Goal: Task Accomplishment & Management: Manage account settings

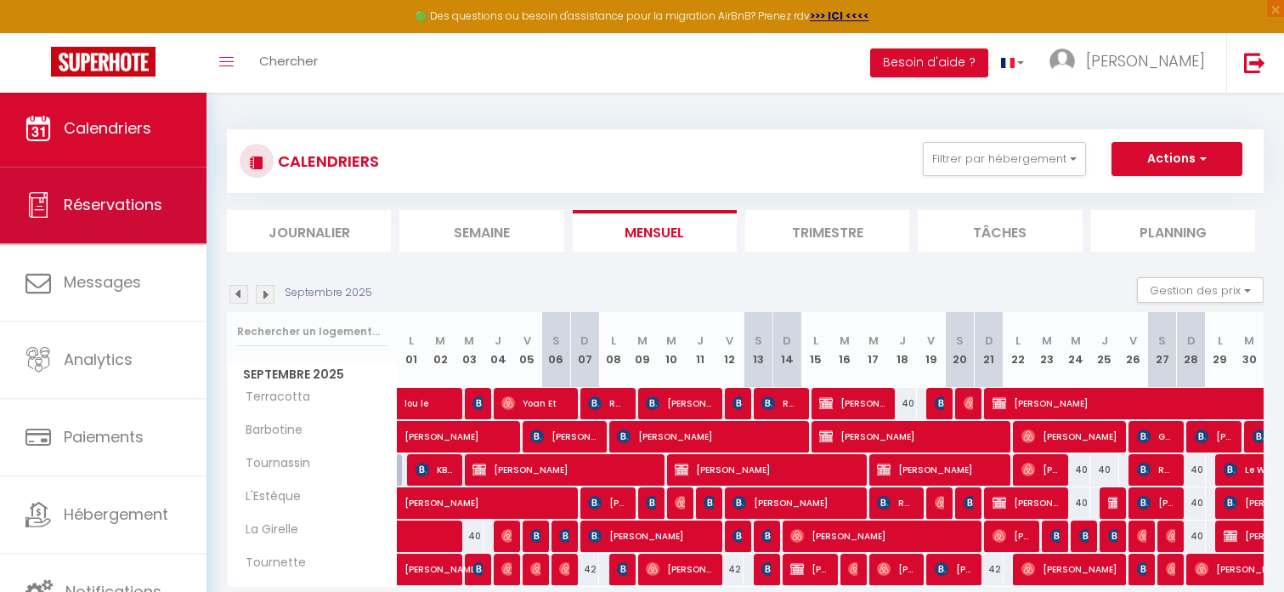
scroll to position [85, 0]
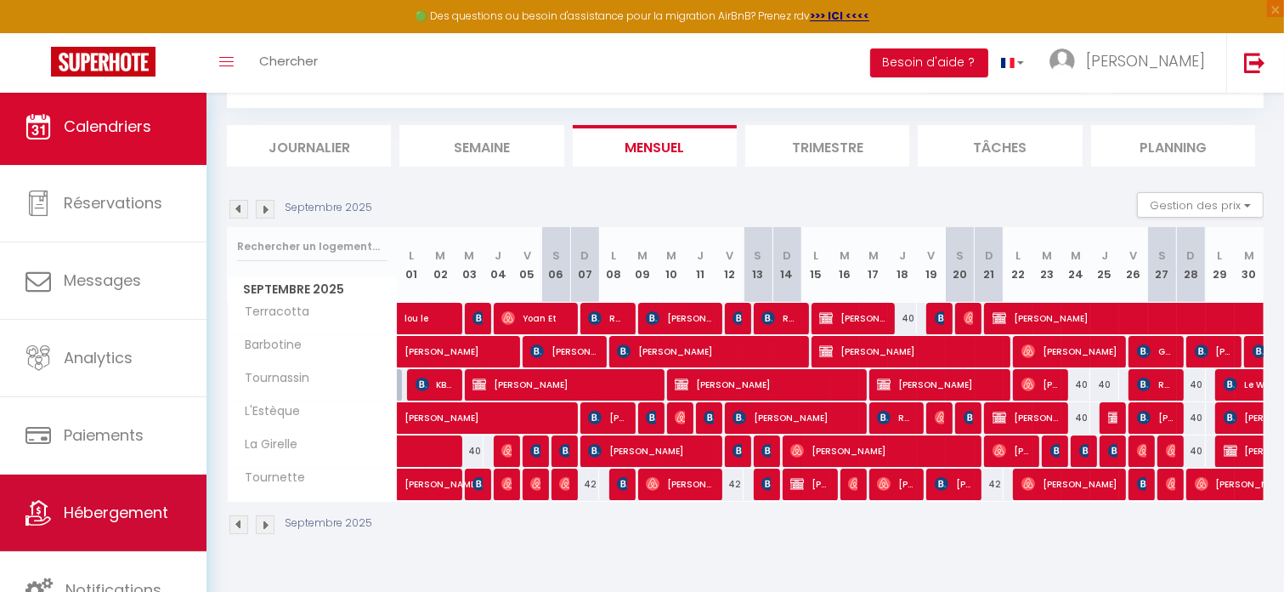
click at [82, 530] on link "Hébergement" at bounding box center [103, 512] width 207 height 77
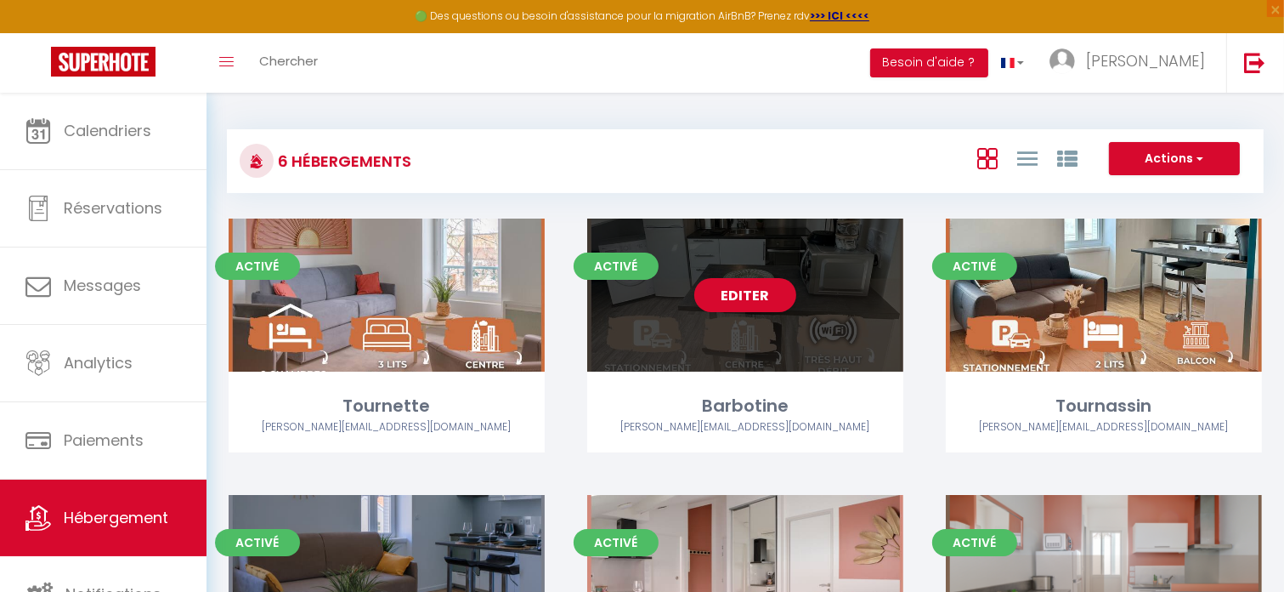
click at [683, 252] on div "Editer" at bounding box center [745, 294] width 316 height 153
select select "3"
select select "2"
select select "1"
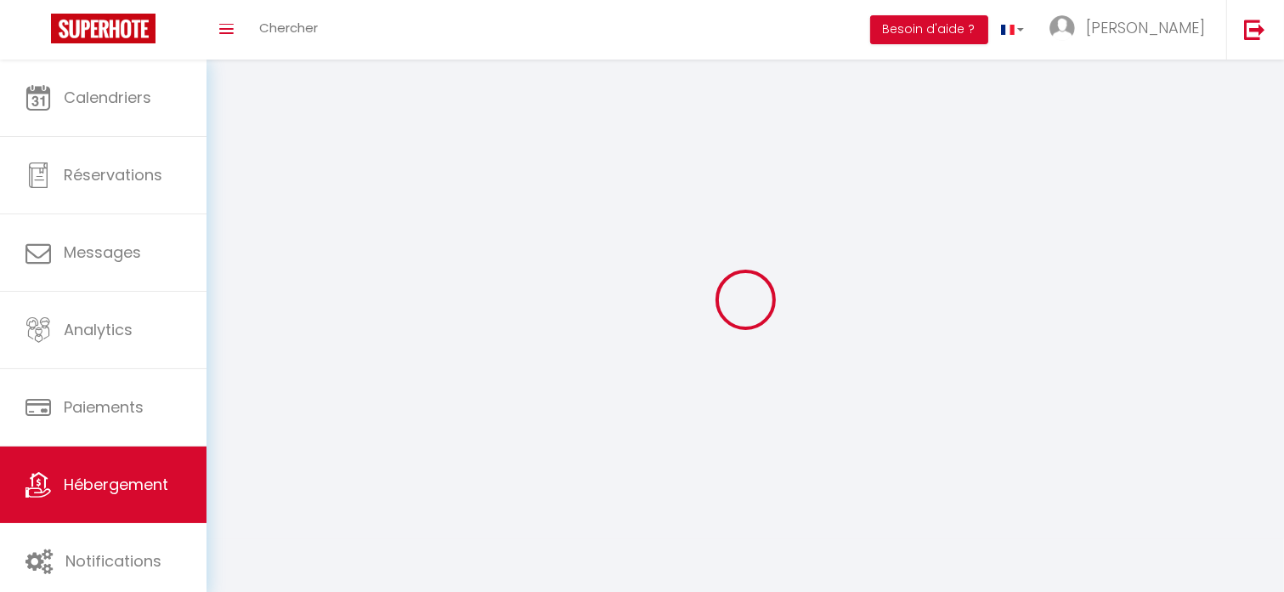
select select
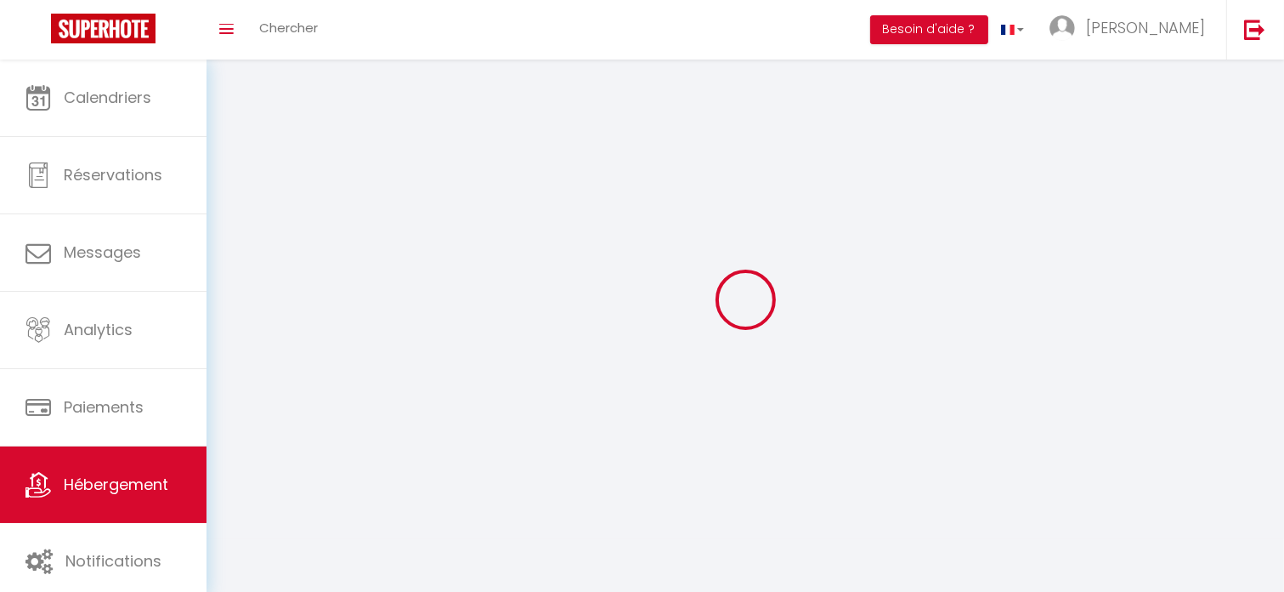
select select
checkbox input "false"
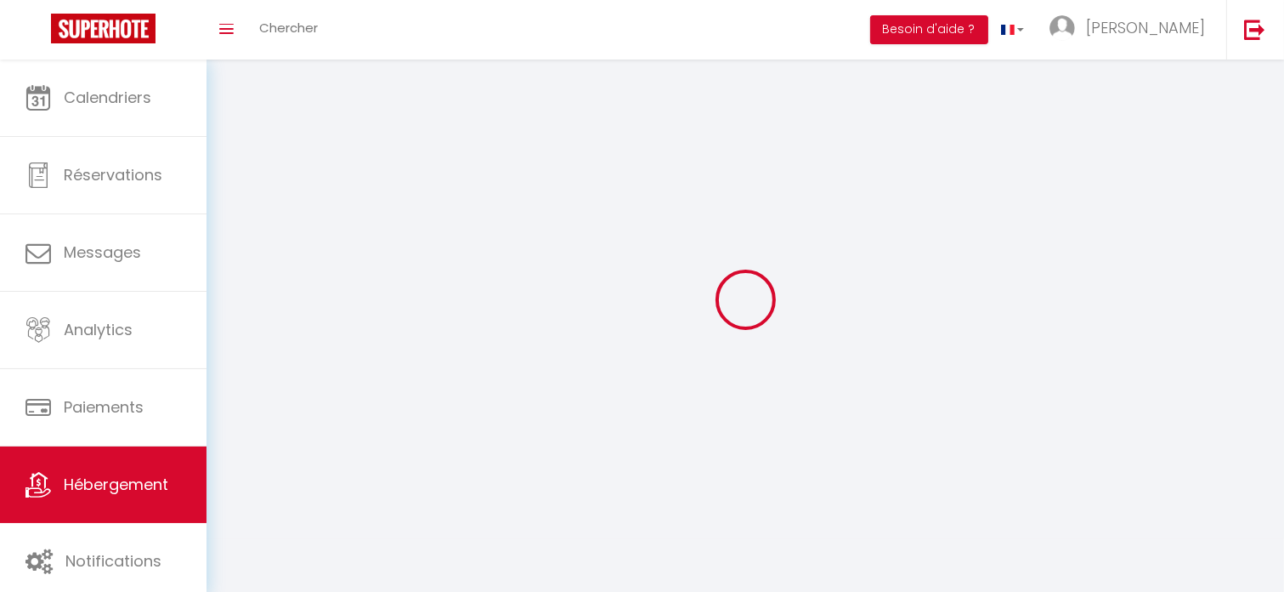
checkbox input "false"
select select
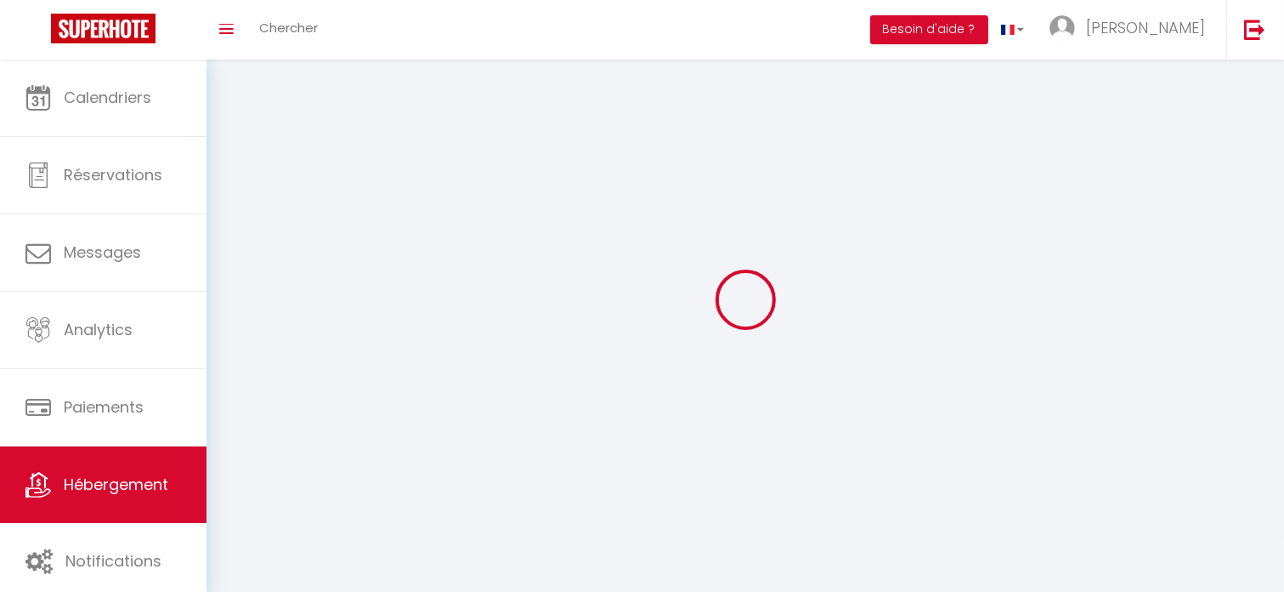
select select
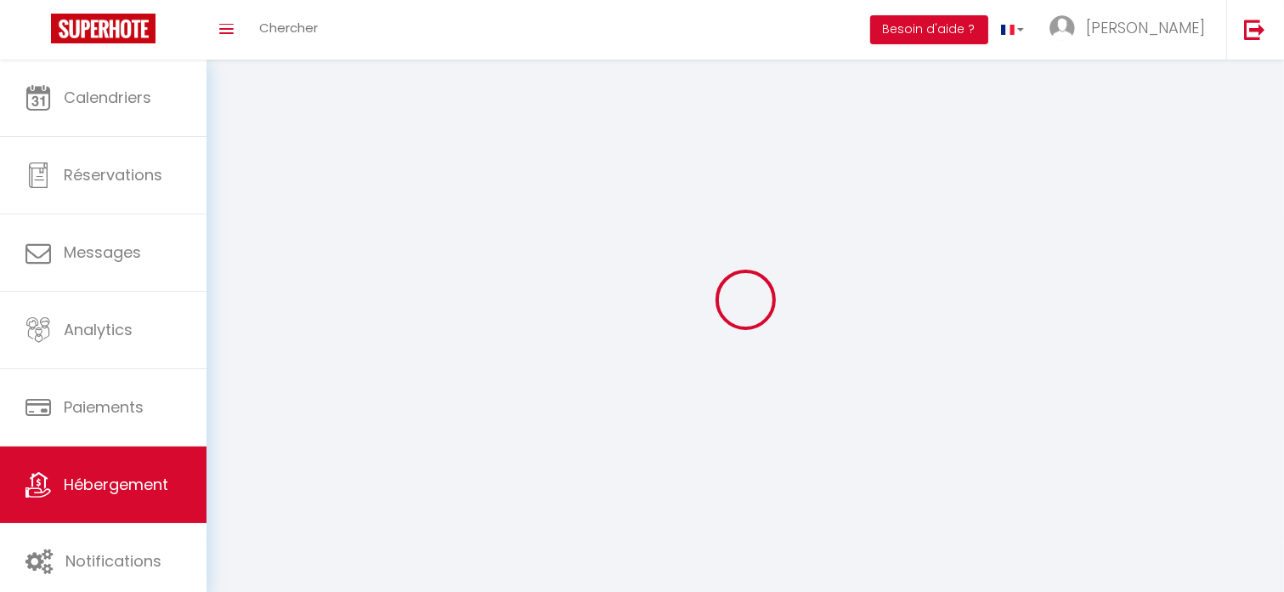
select select
checkbox input "false"
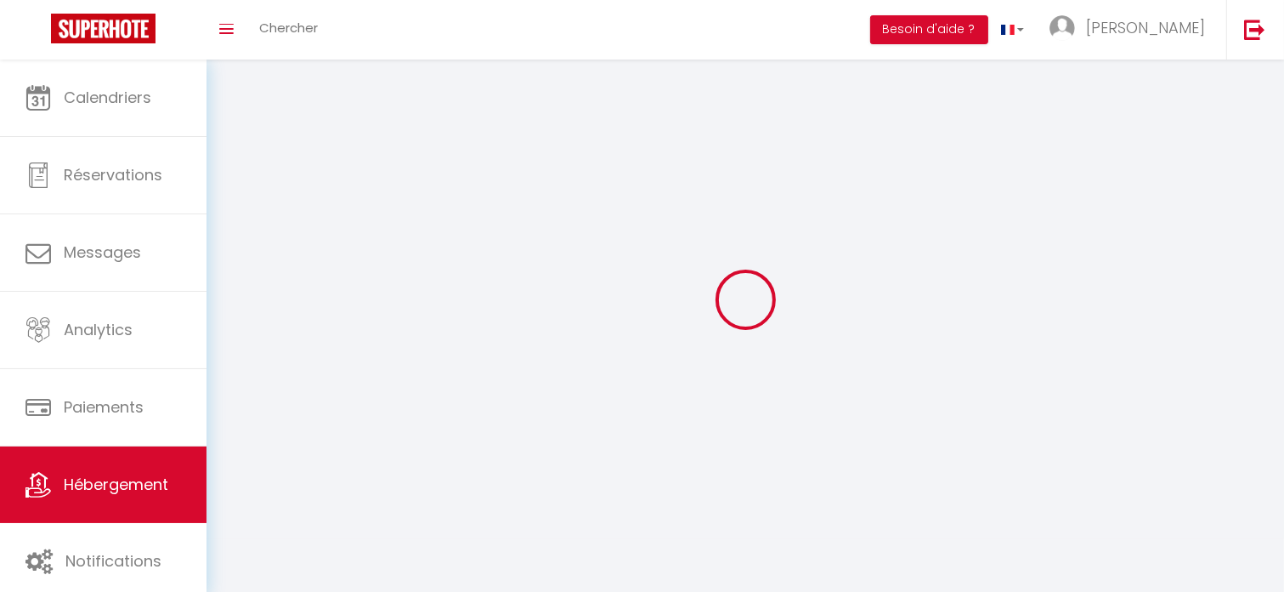
select select
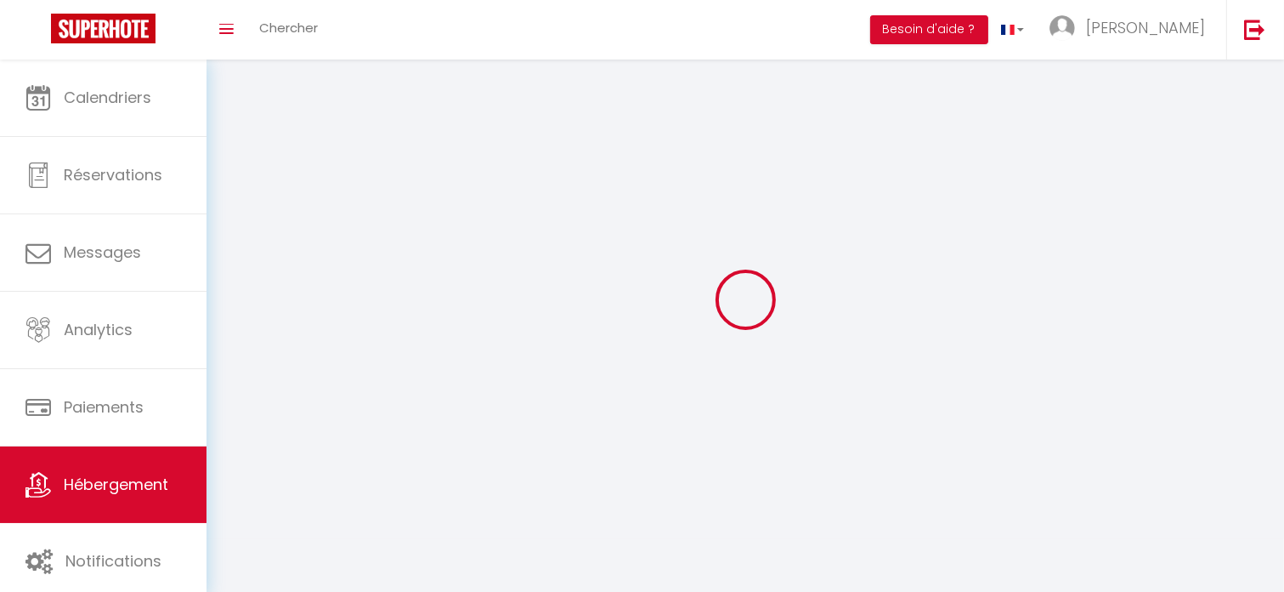
select select
checkbox input "false"
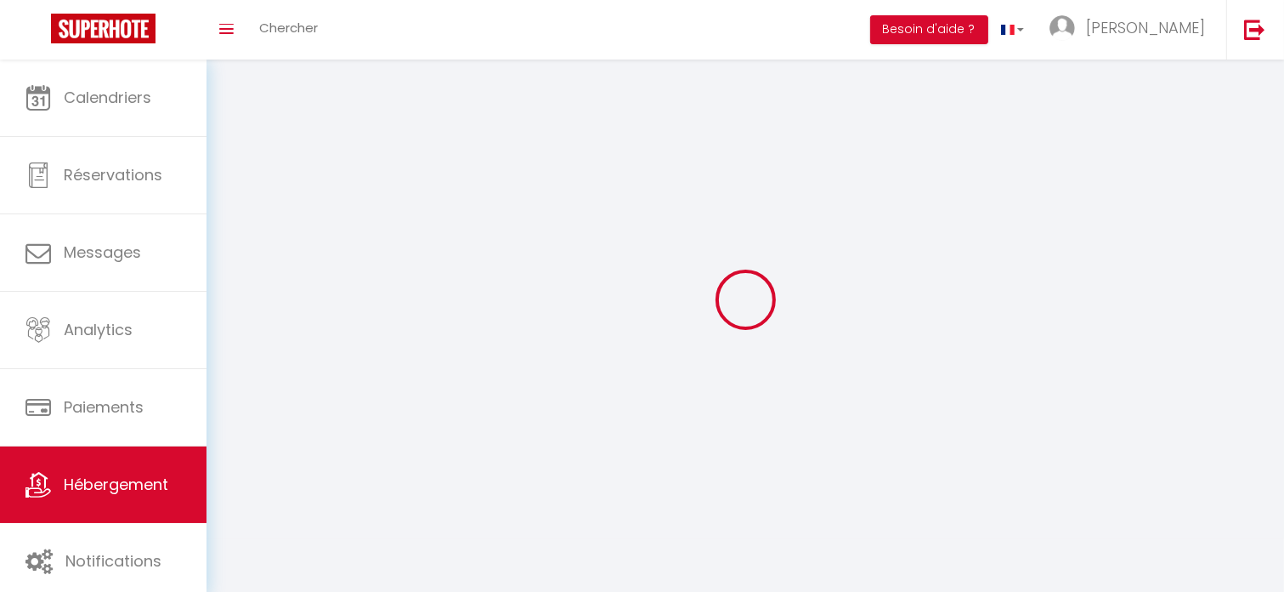
checkbox input "false"
select select
select select "1"
select select
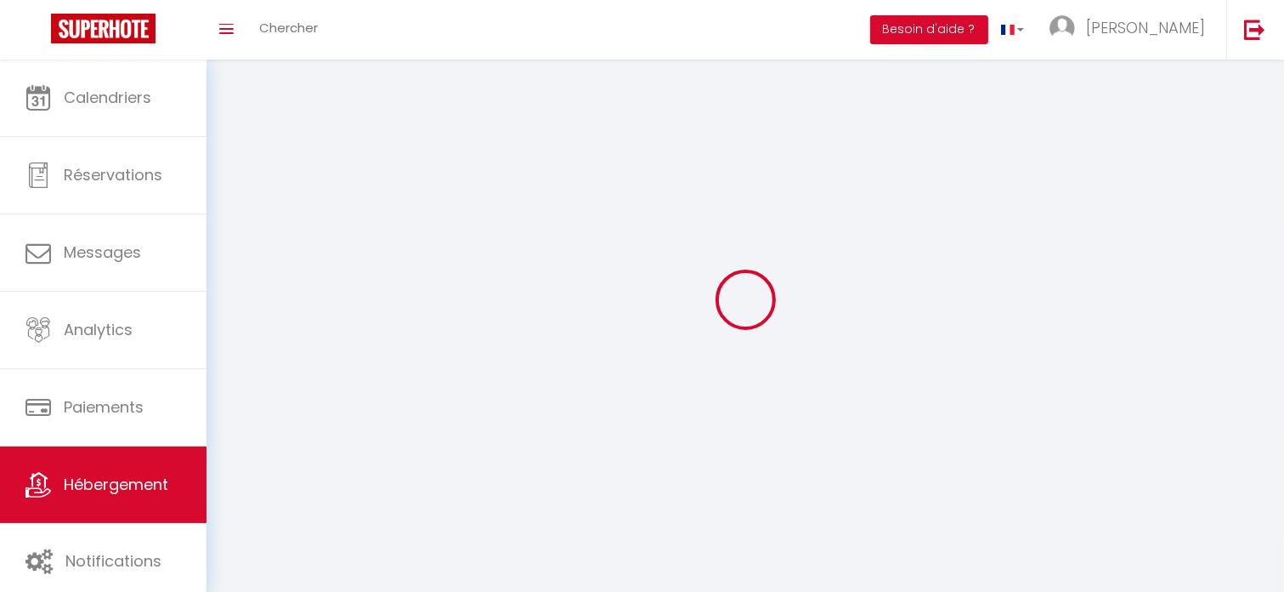
select select "28"
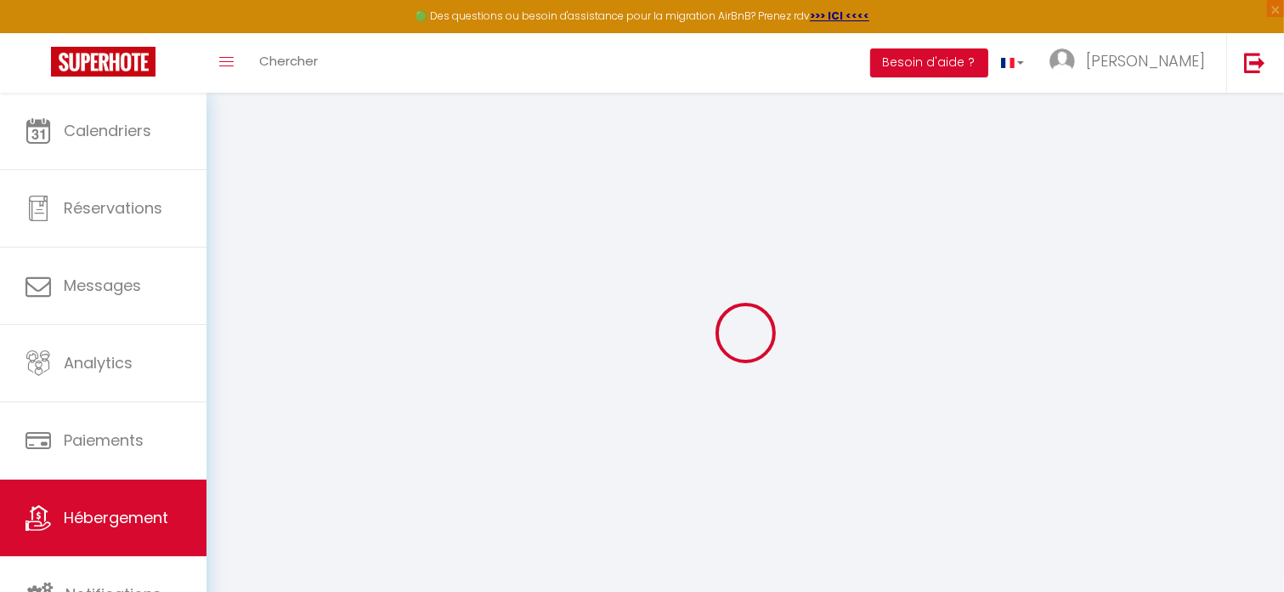
select select
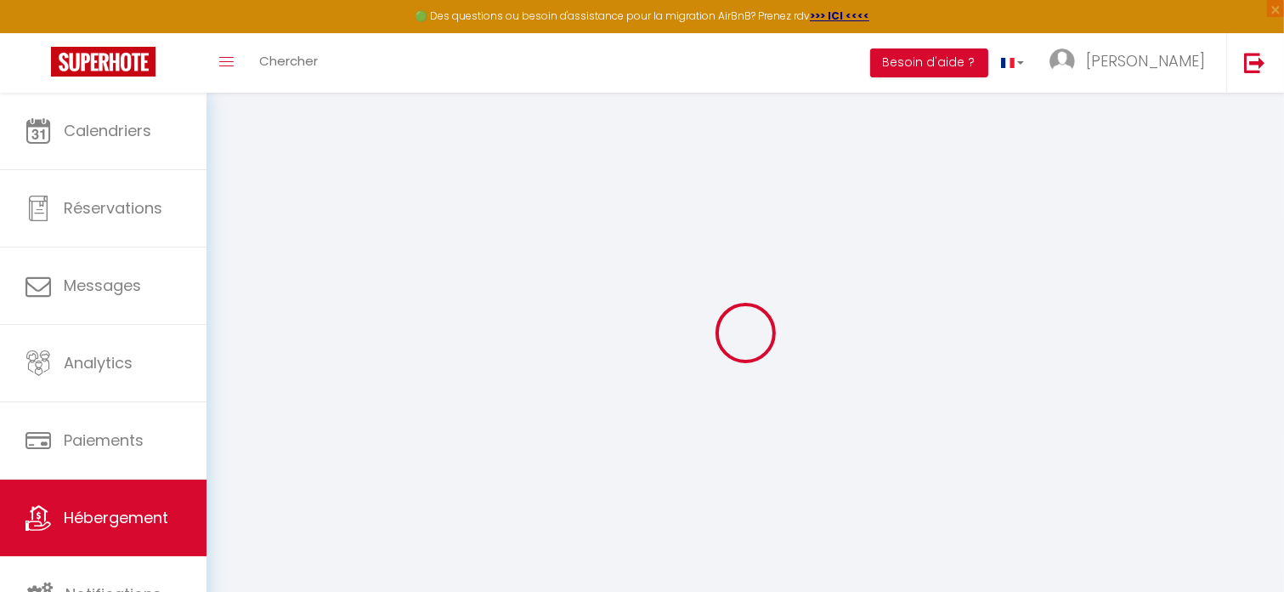
select select
checkbox input "false"
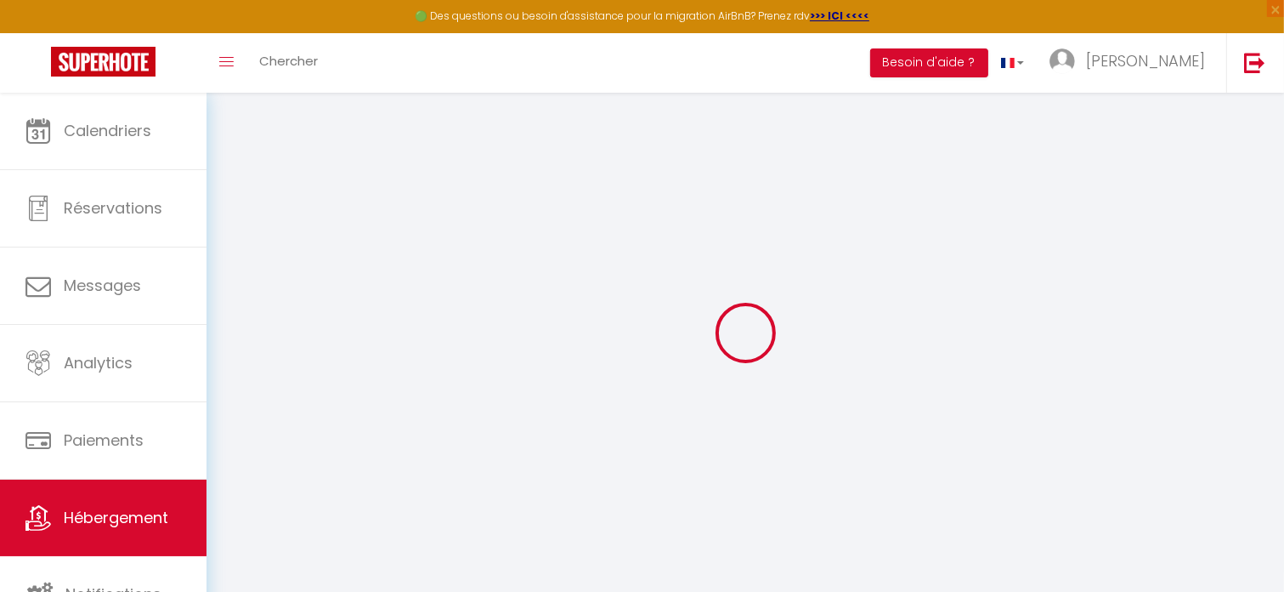
select select
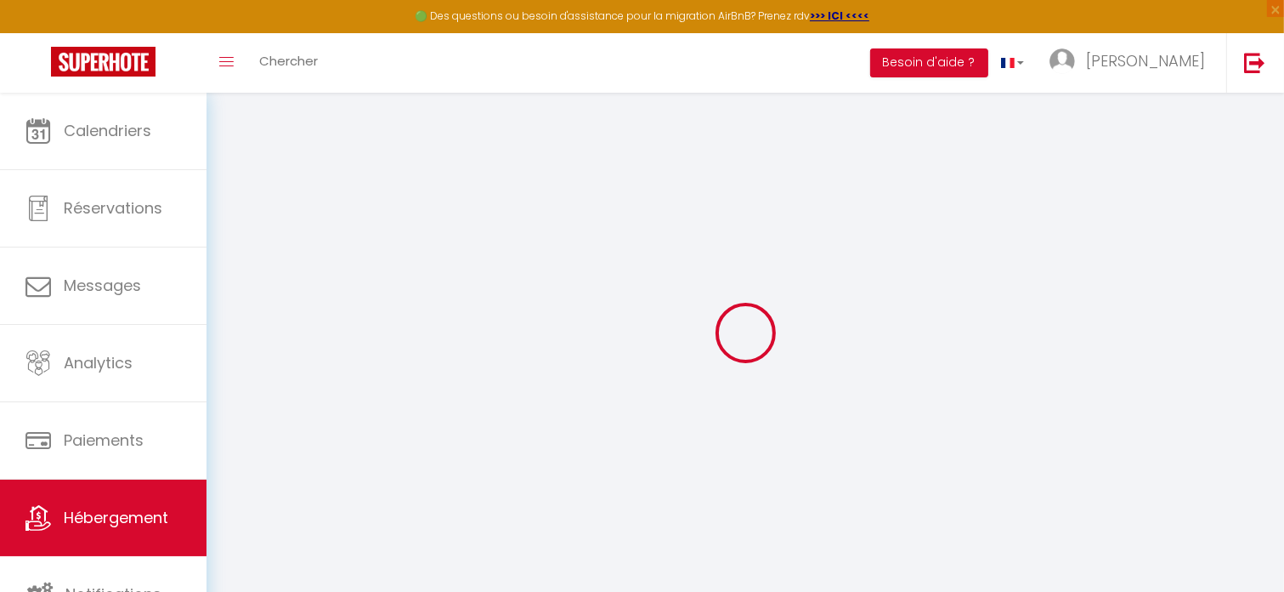
select select
checkbox input "false"
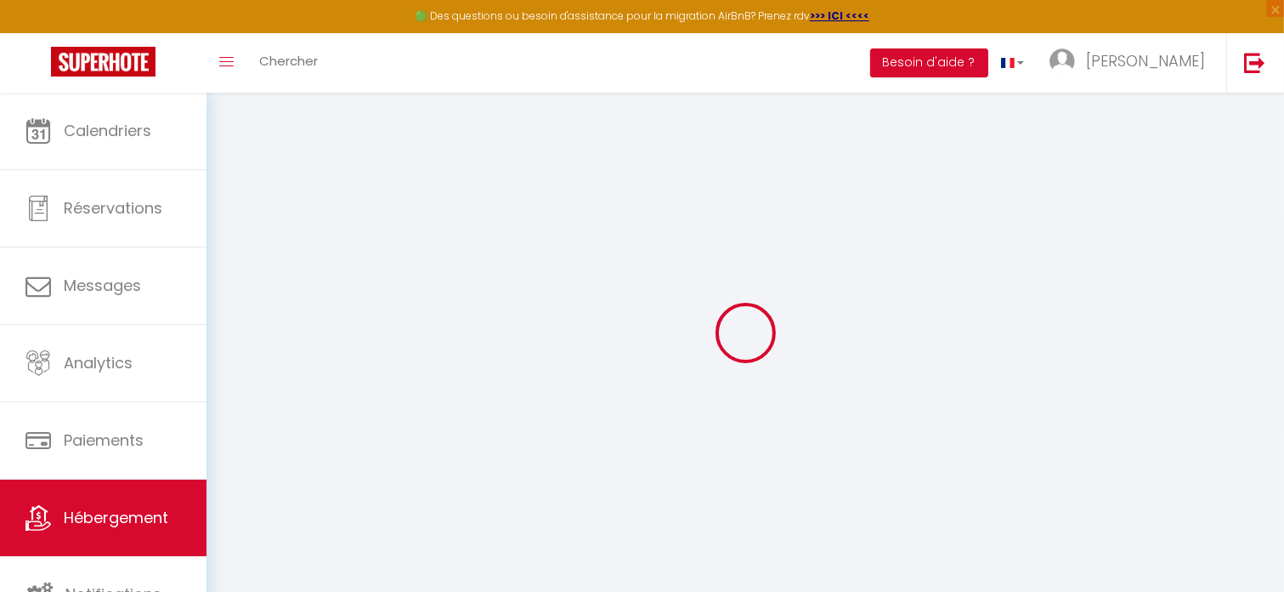
checkbox input "false"
select select
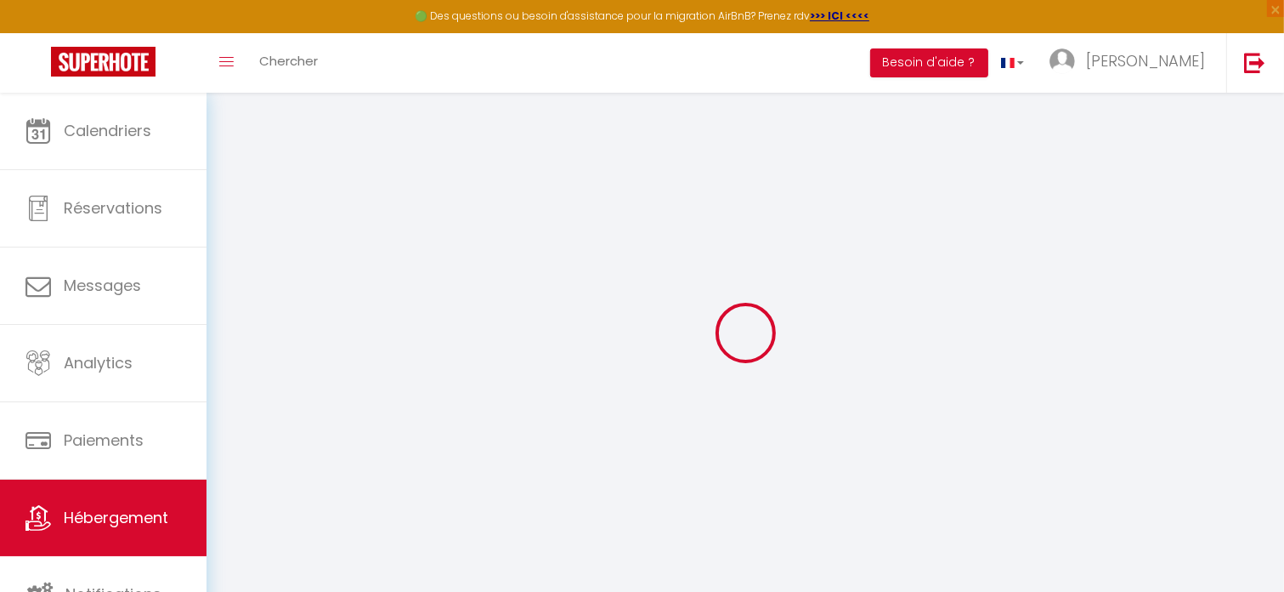
select select
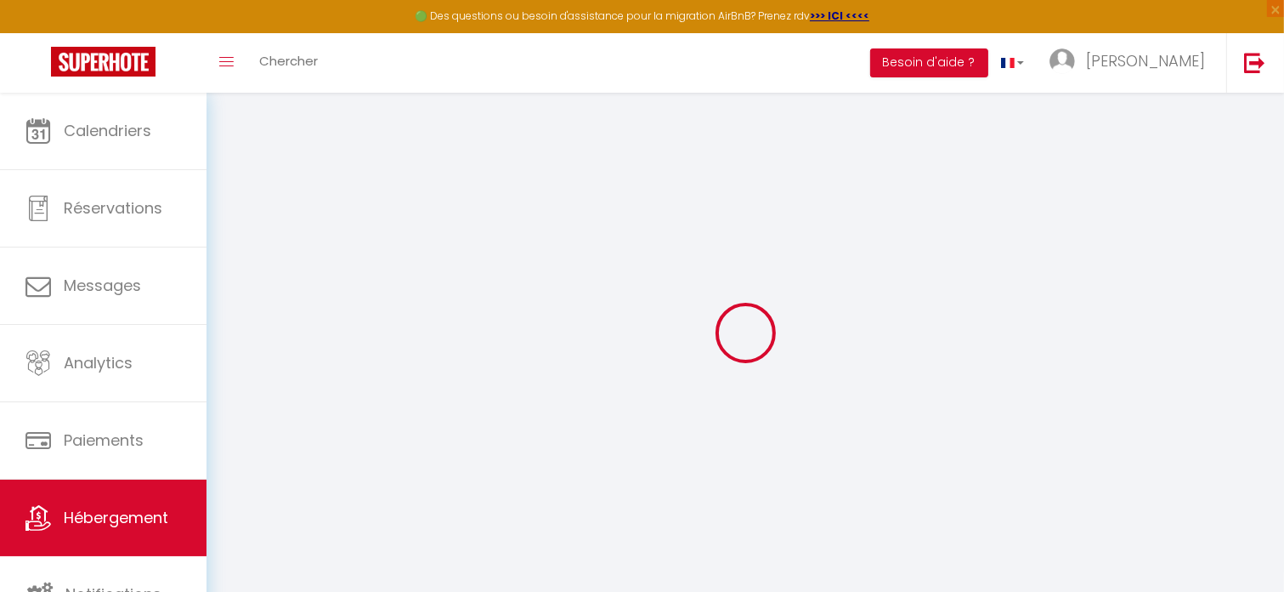
checkbox input "false"
select select
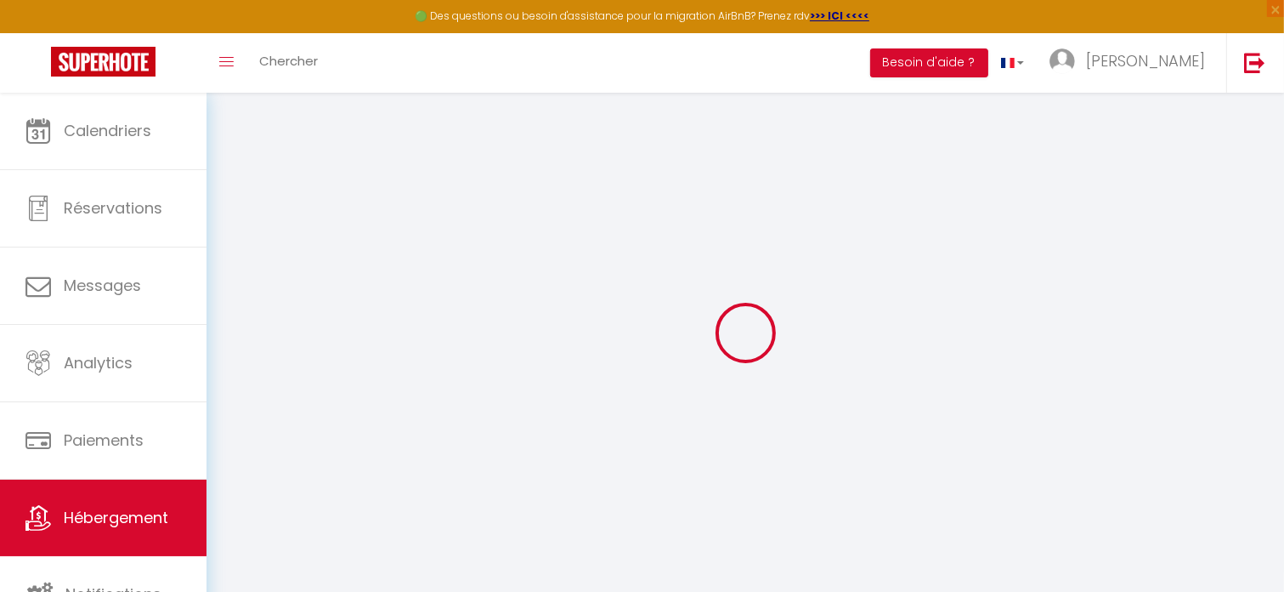
select select
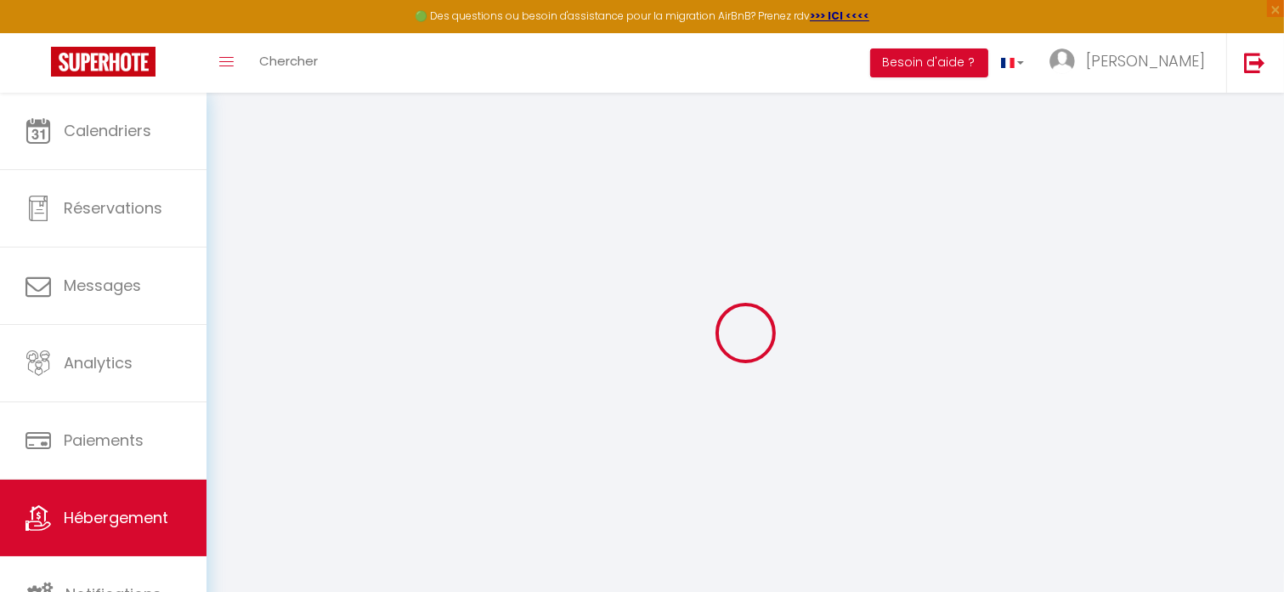
select select
checkbox input "false"
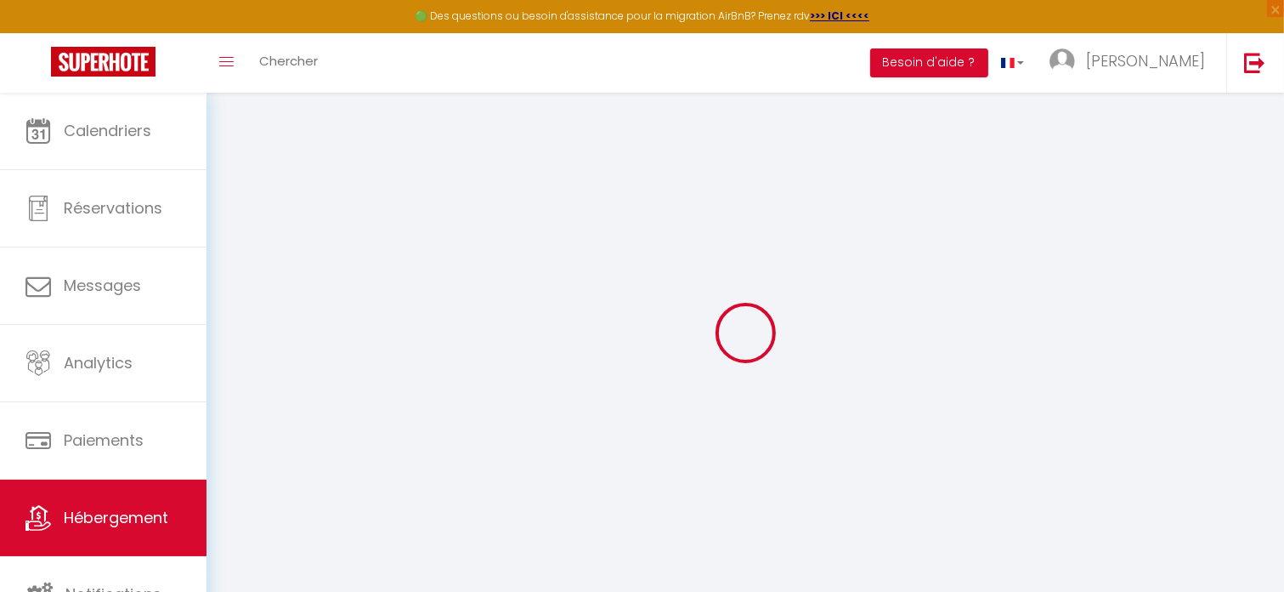
checkbox input "false"
select select
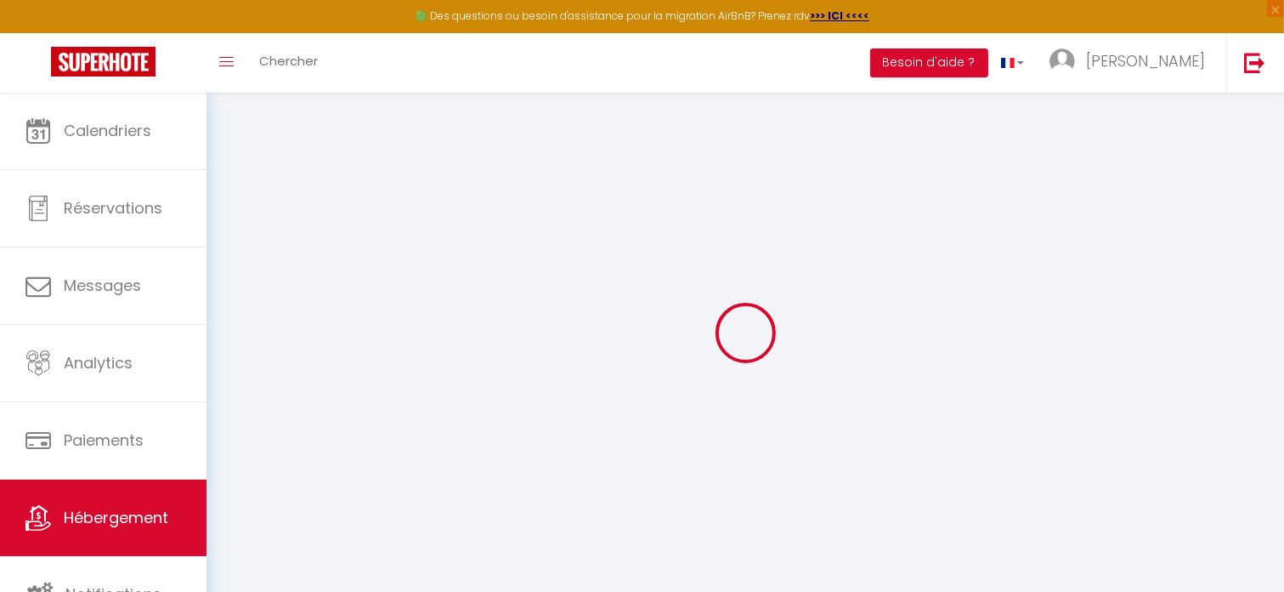
select select
checkbox input "false"
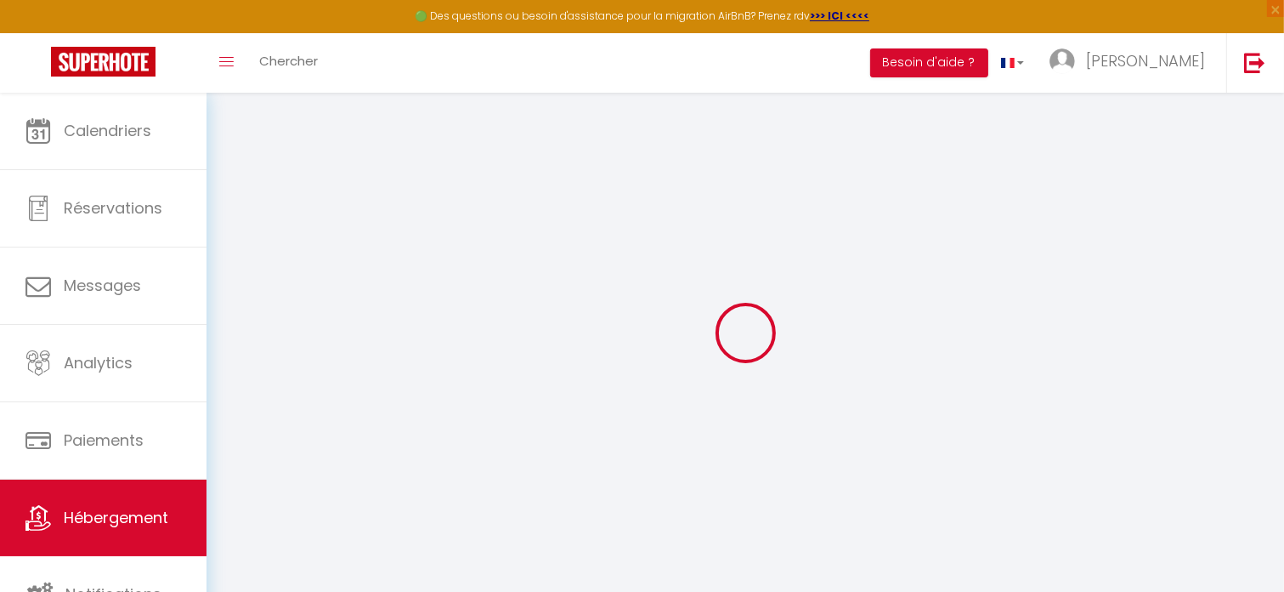
checkbox input "false"
select select
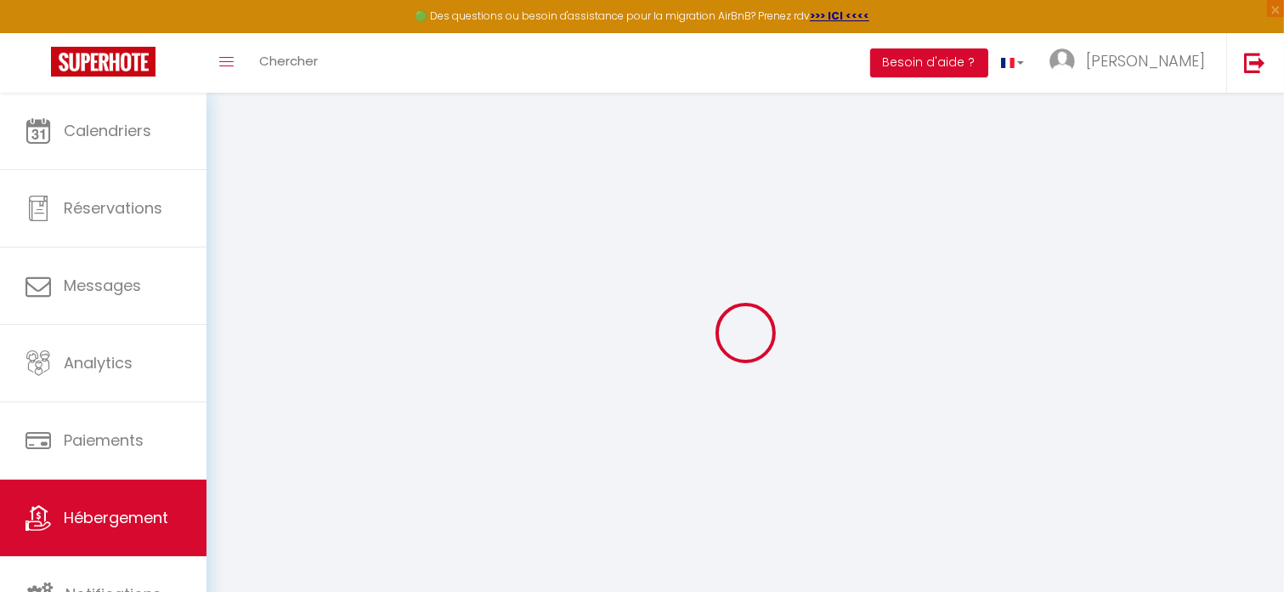
type input "Barbotine"
type input "Jonathan"
type input "212 rue de la mairie"
type input "01960"
type input "Saint André sur vieux jonc"
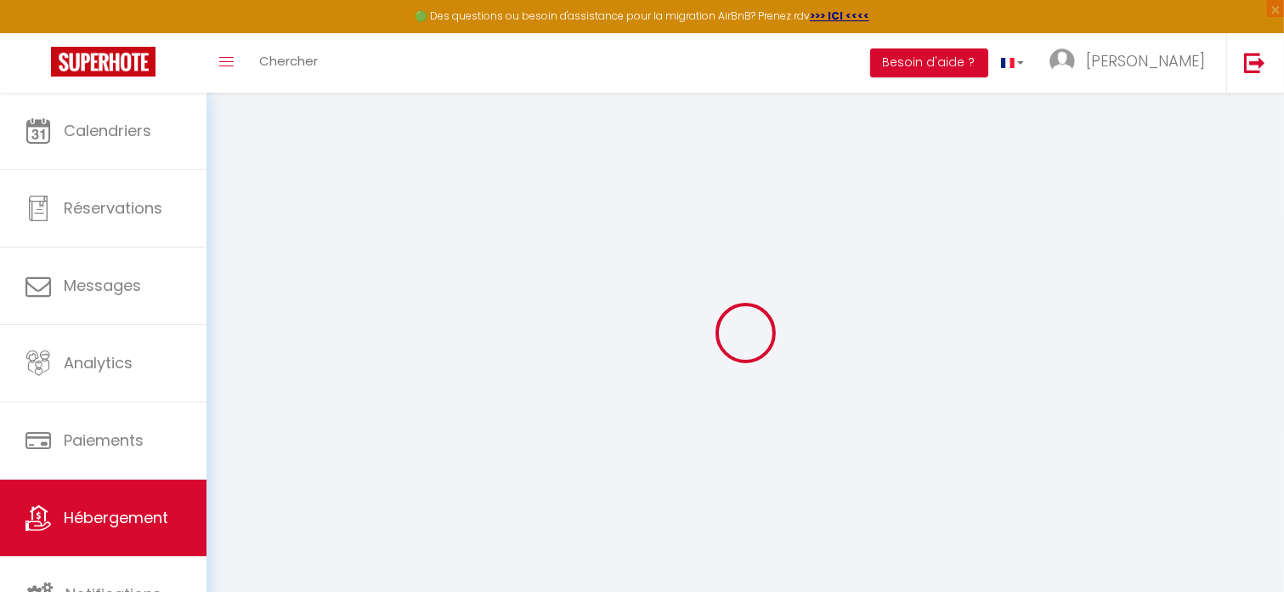
select select "0"
type input "49"
type input "10"
type input "38"
type input "3.3"
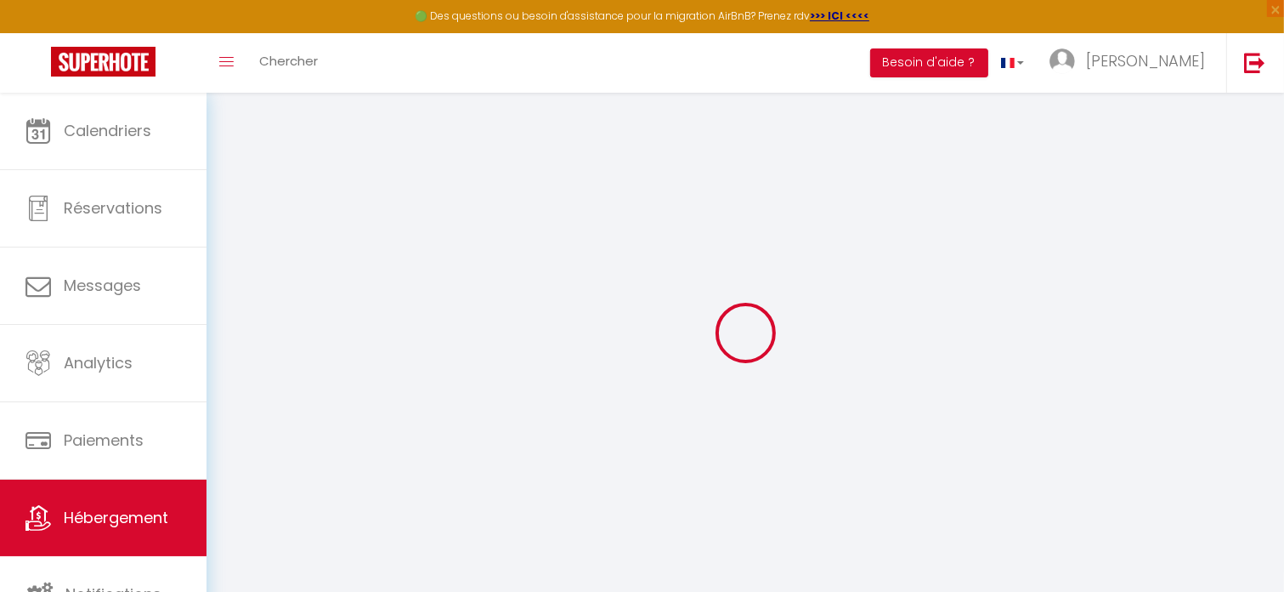
type input "200"
type input "350"
select select
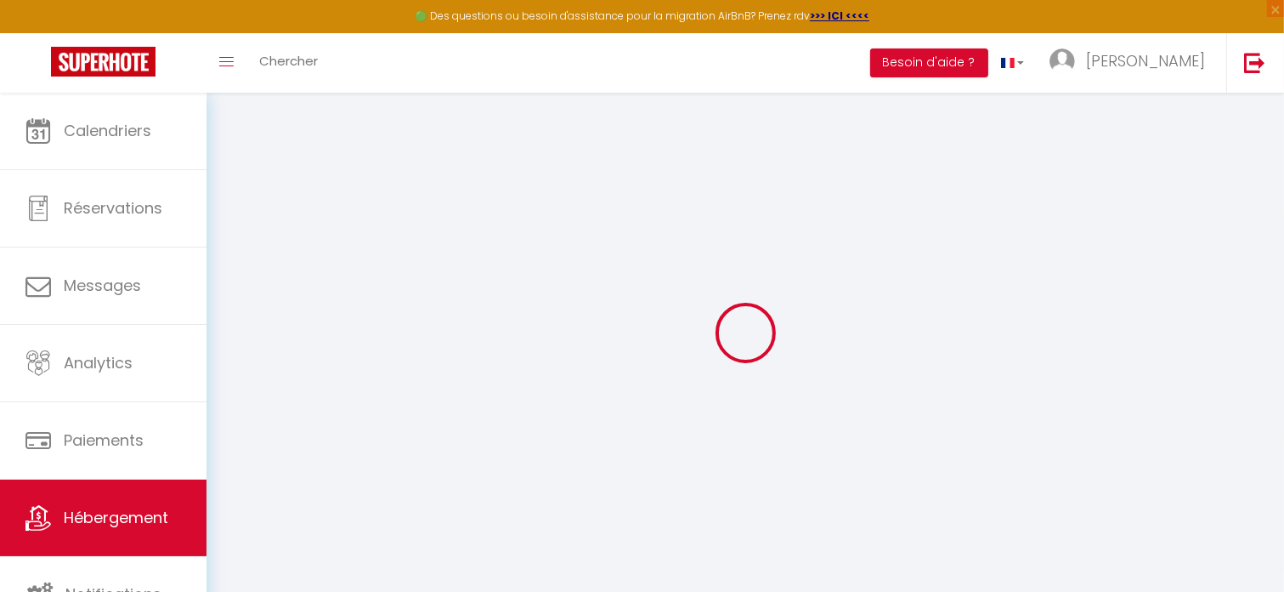
select select
type input "43 bis Avenue de Mâcon"
type input "01000"
type input "Bourg-en-Bresse"
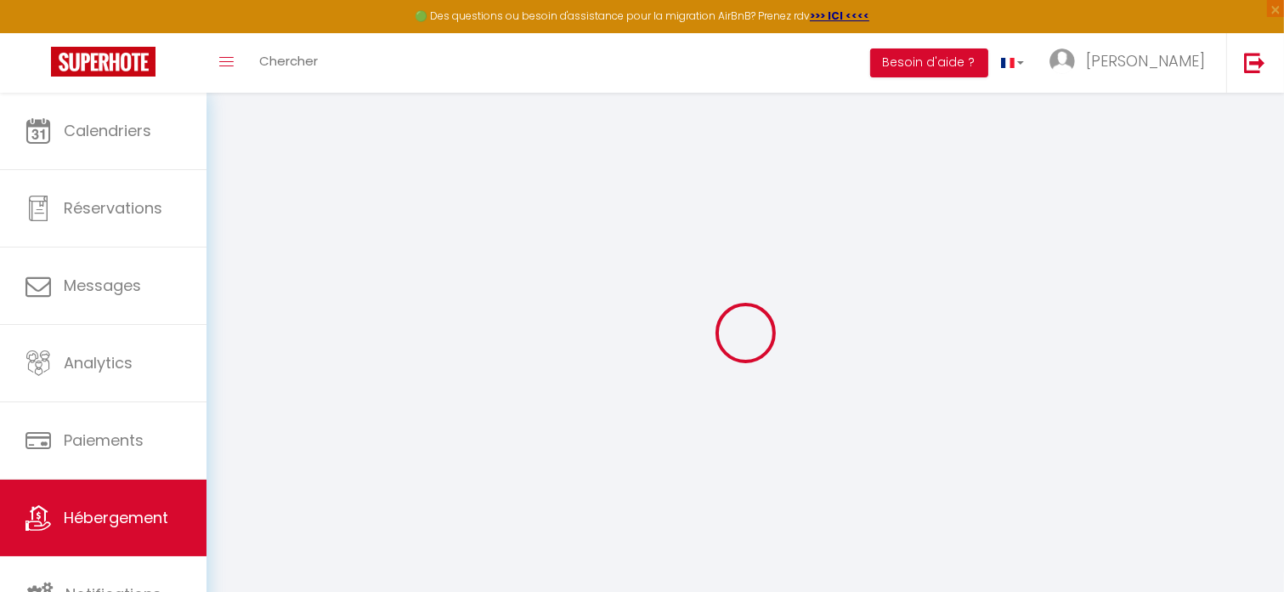
type input "[PERSON_NAME][EMAIL_ADDRESS][DOMAIN_NAME]"
select select "5898"
checkbox input "false"
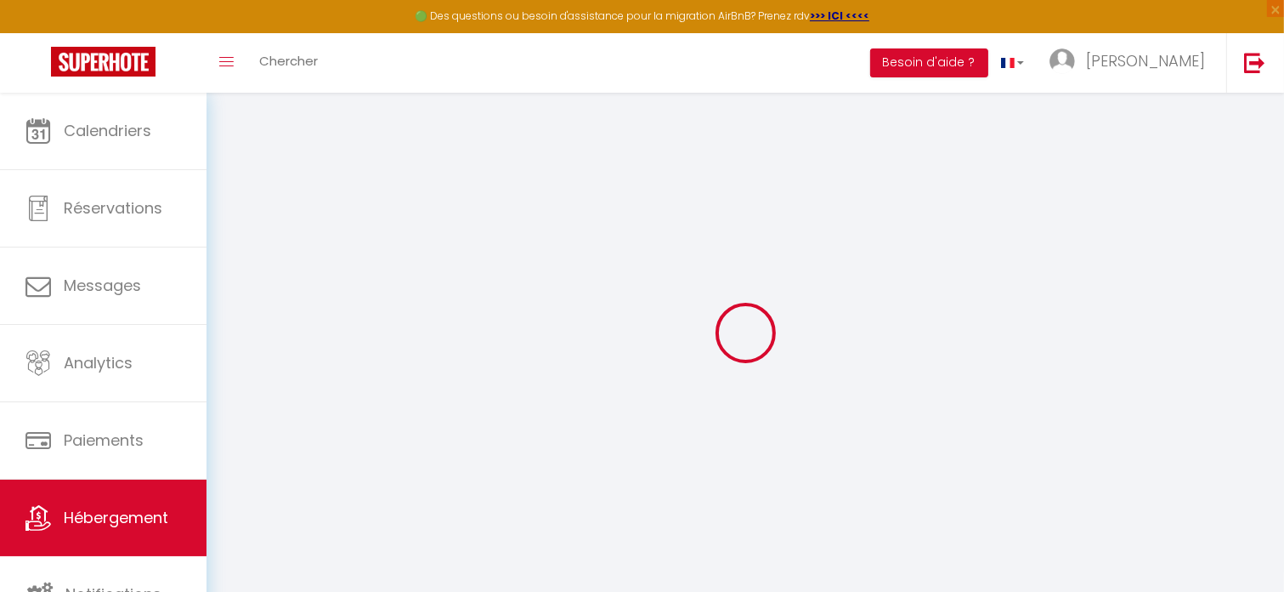
checkbox input "false"
radio input "true"
type input "0"
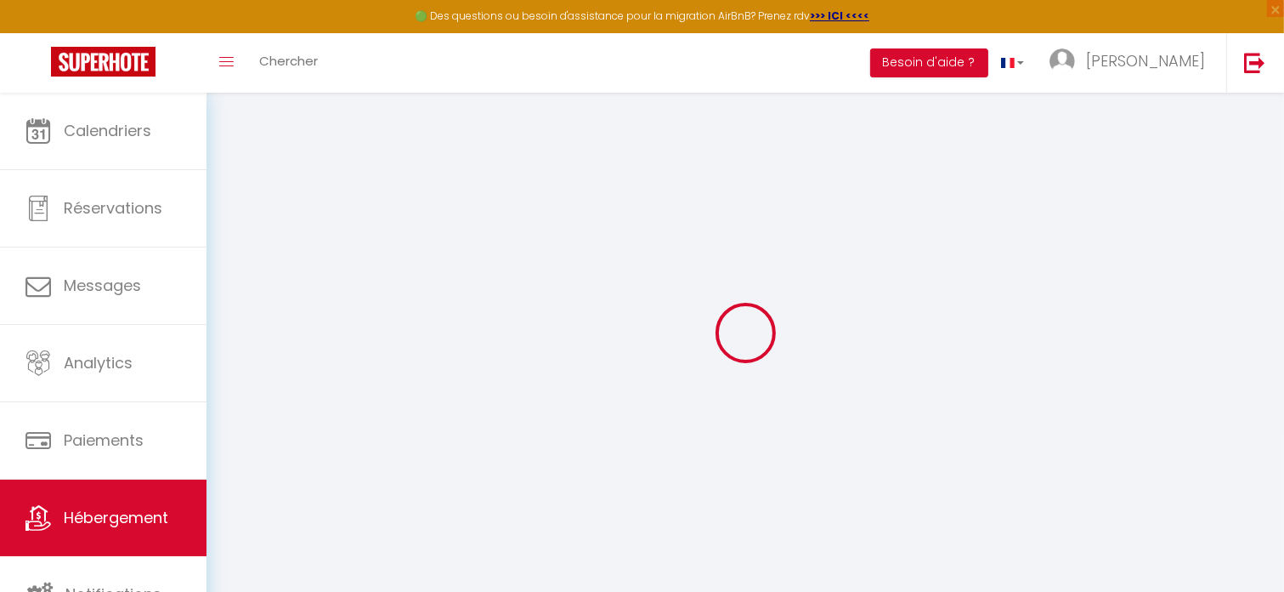
type input "0"
select select
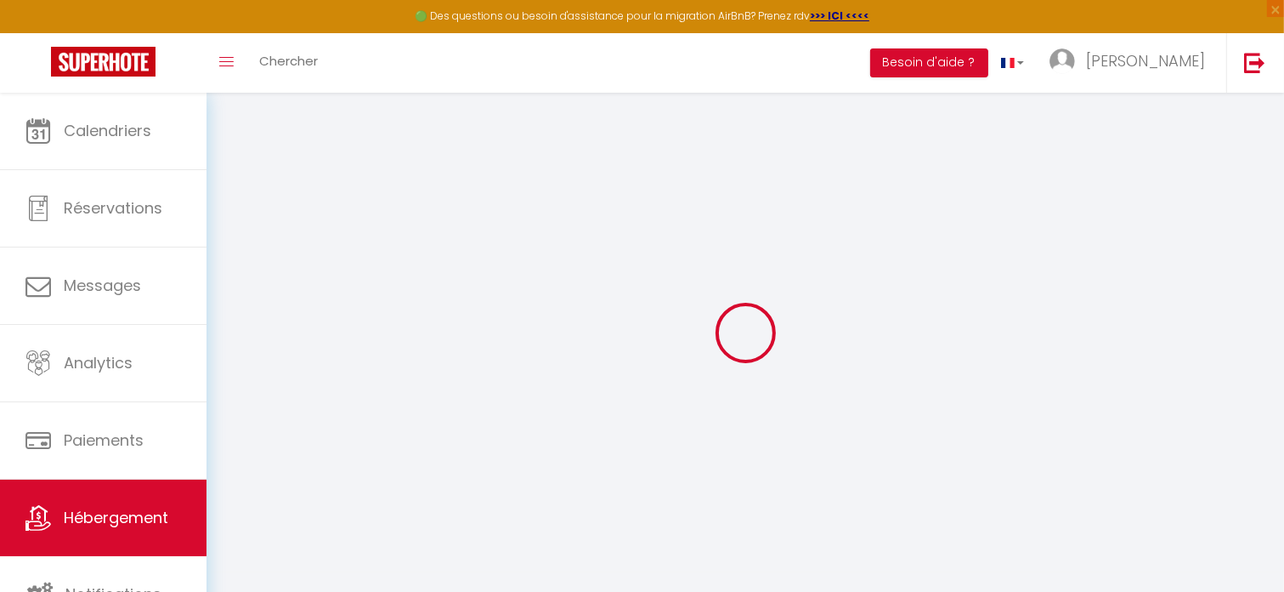
select select
checkbox input "false"
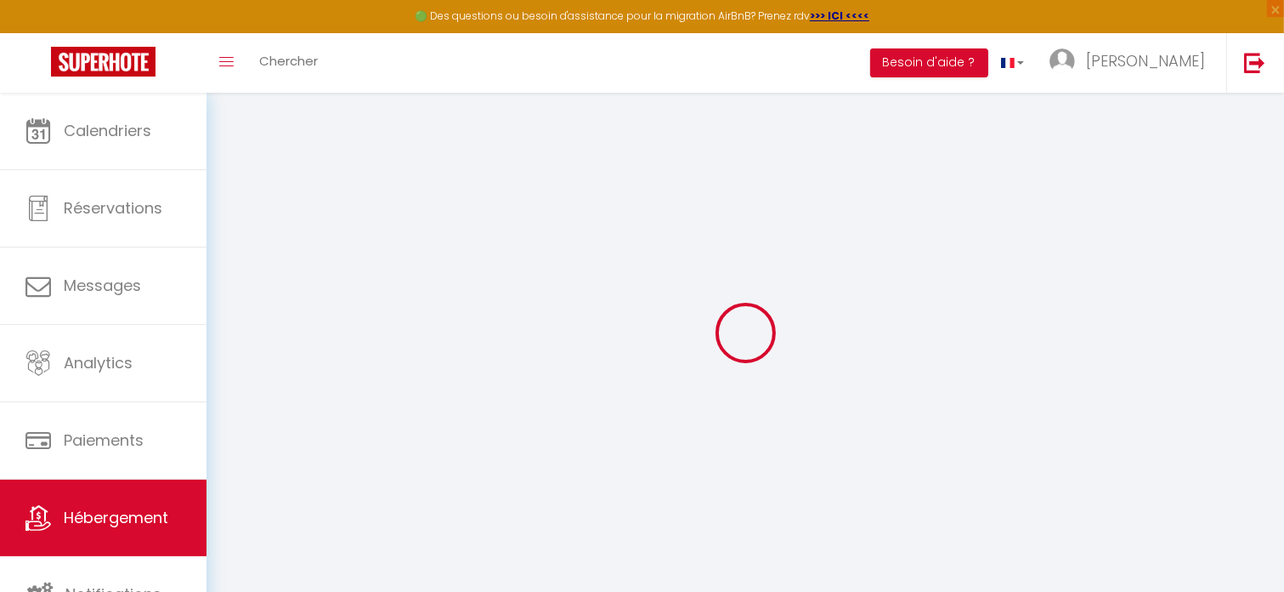
select select "52108"
select select
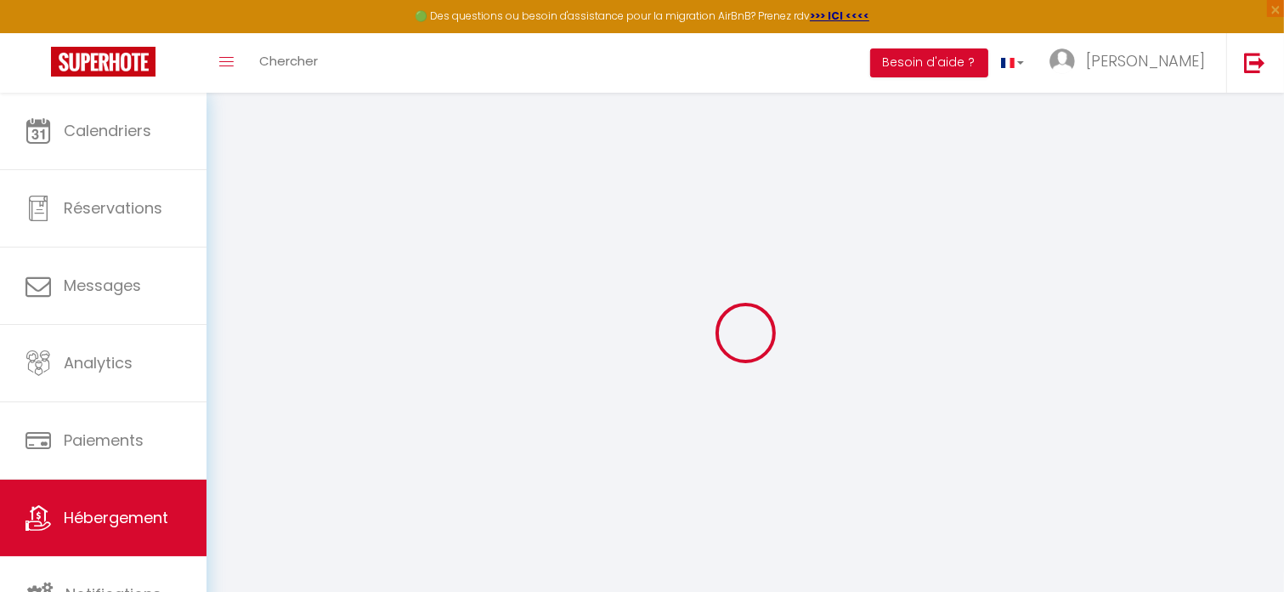
select select
checkbox input "false"
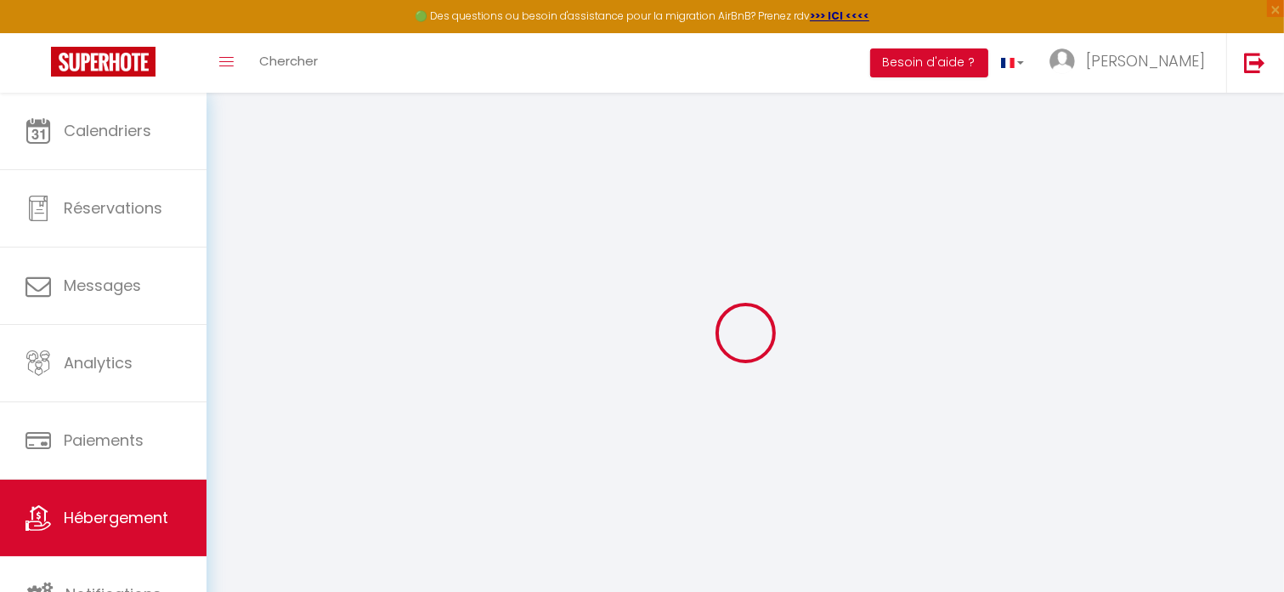
select select
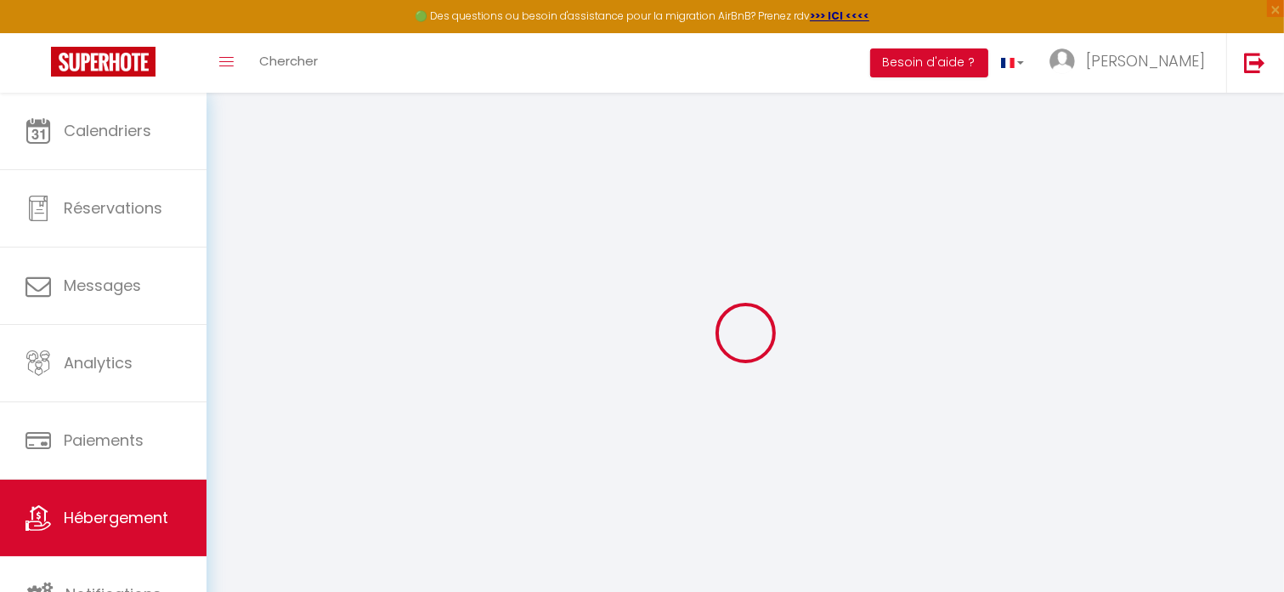
checkbox input "false"
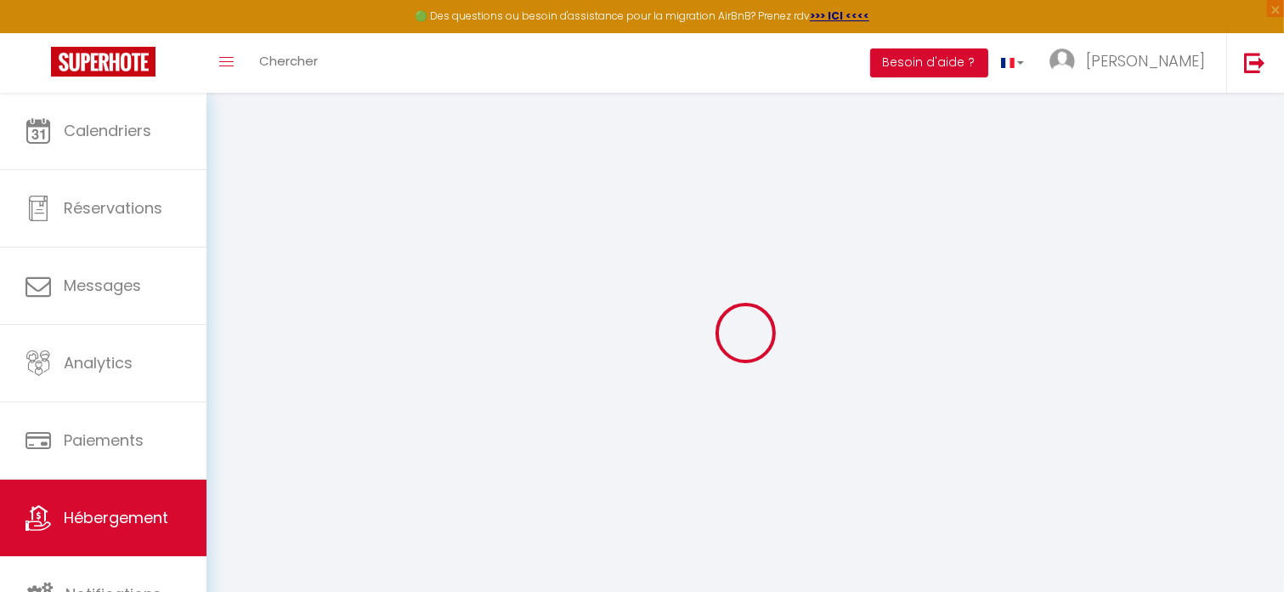
checkbox input "false"
select select "17:00"
select select
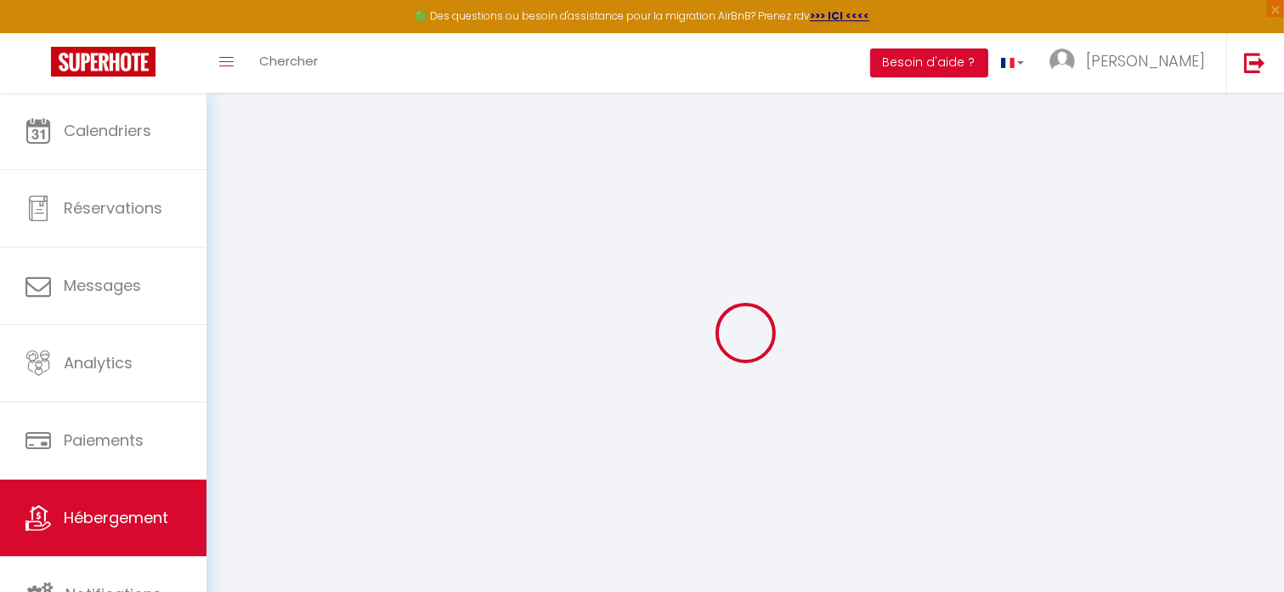
select select "12:00"
select select "30"
select select "120"
select select
checkbox input "false"
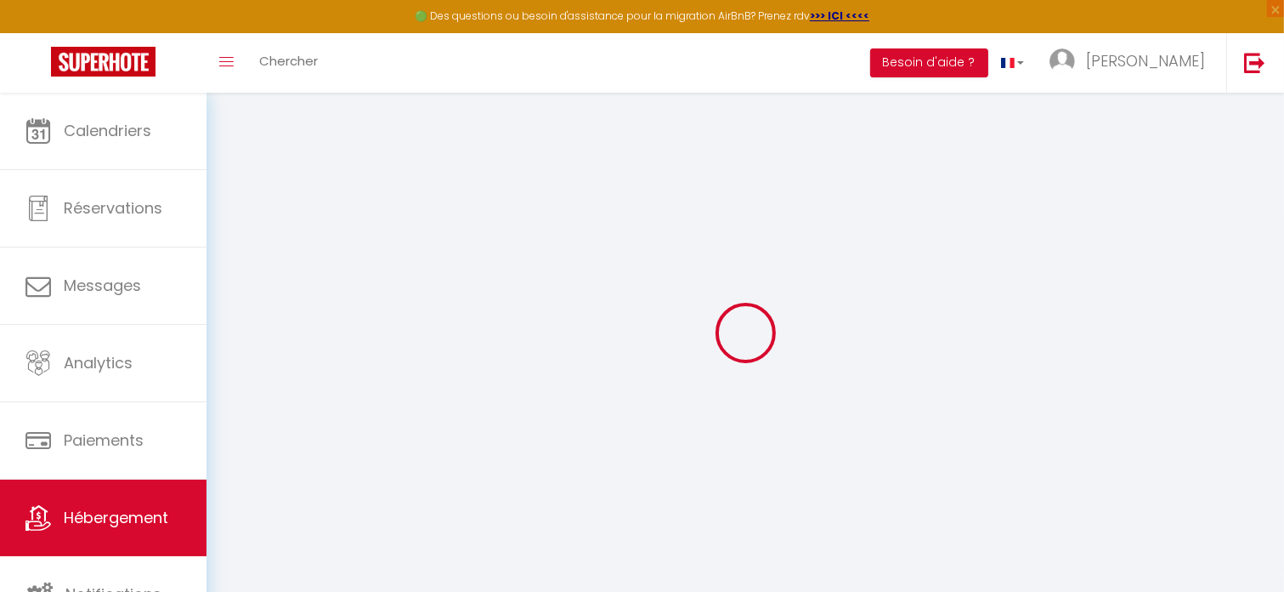
checkbox input "false"
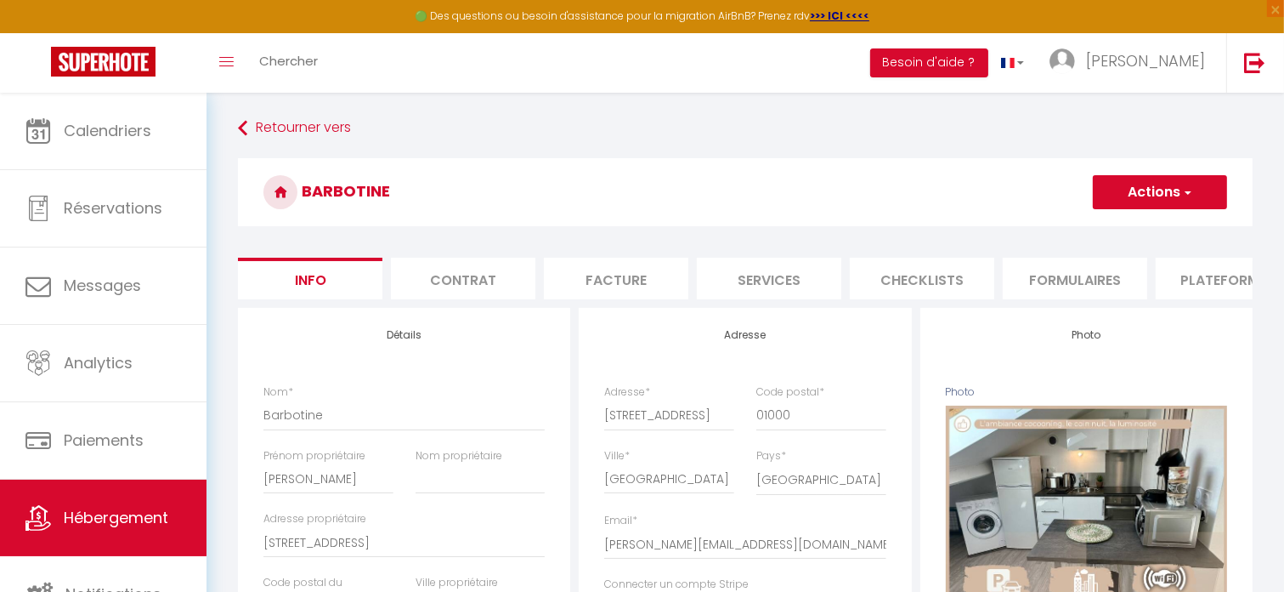
click at [1195, 286] on li "Plateformes" at bounding box center [1228, 279] width 145 height 42
select select
checkbox input "false"
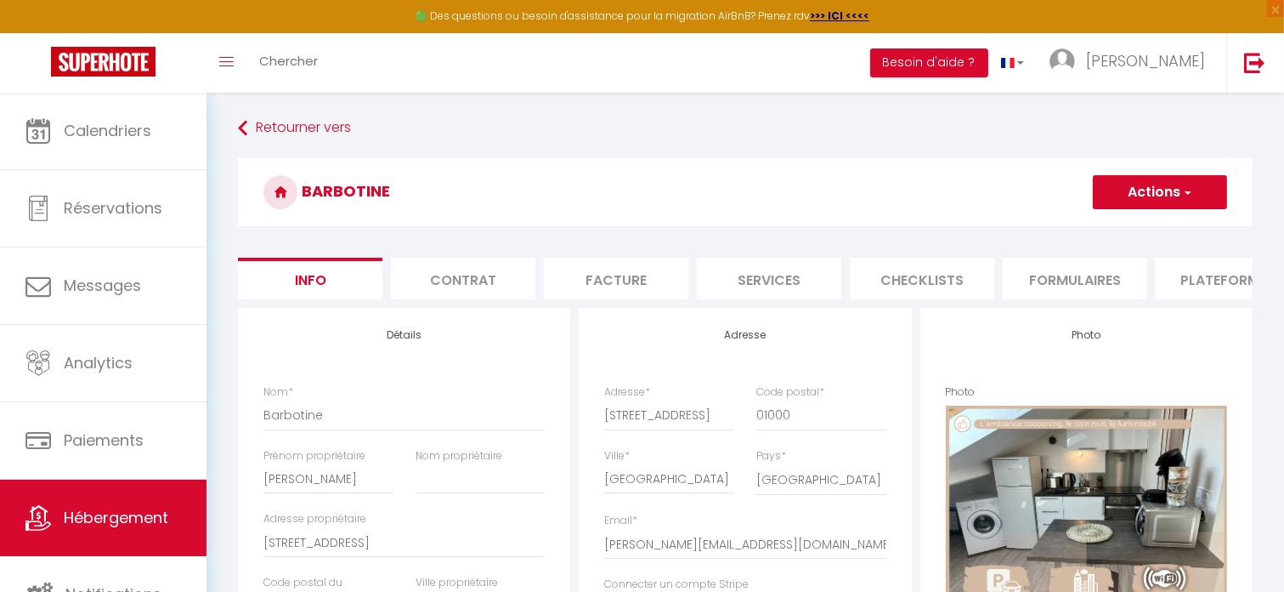
checkbox input "false"
select select
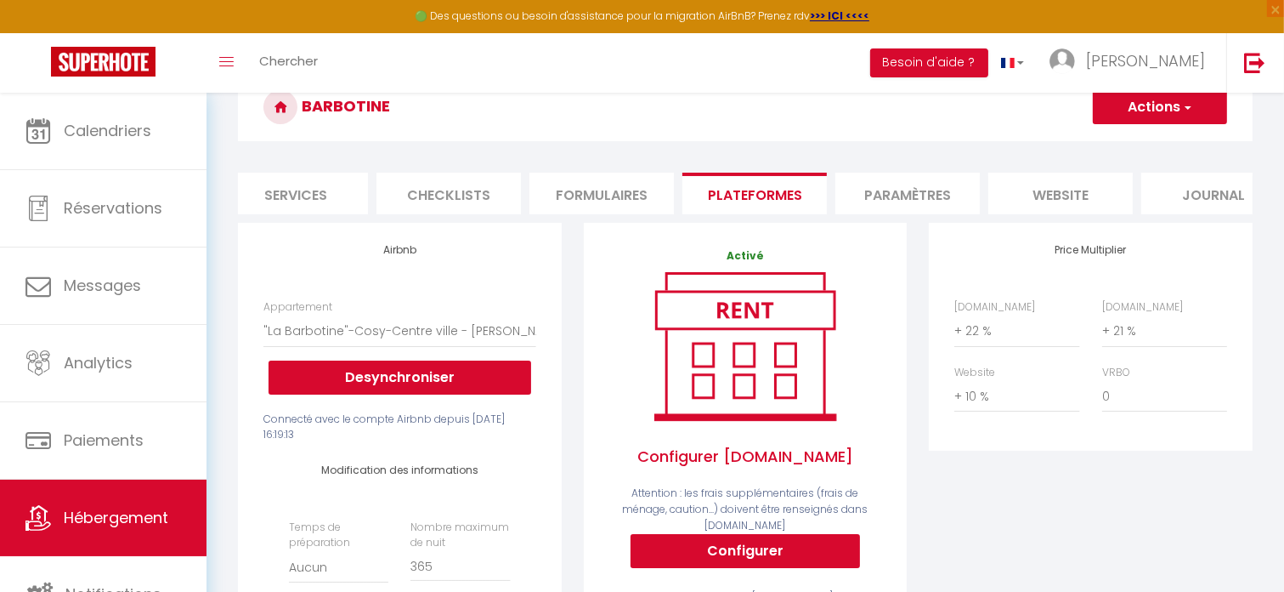
scroll to position [0, 514]
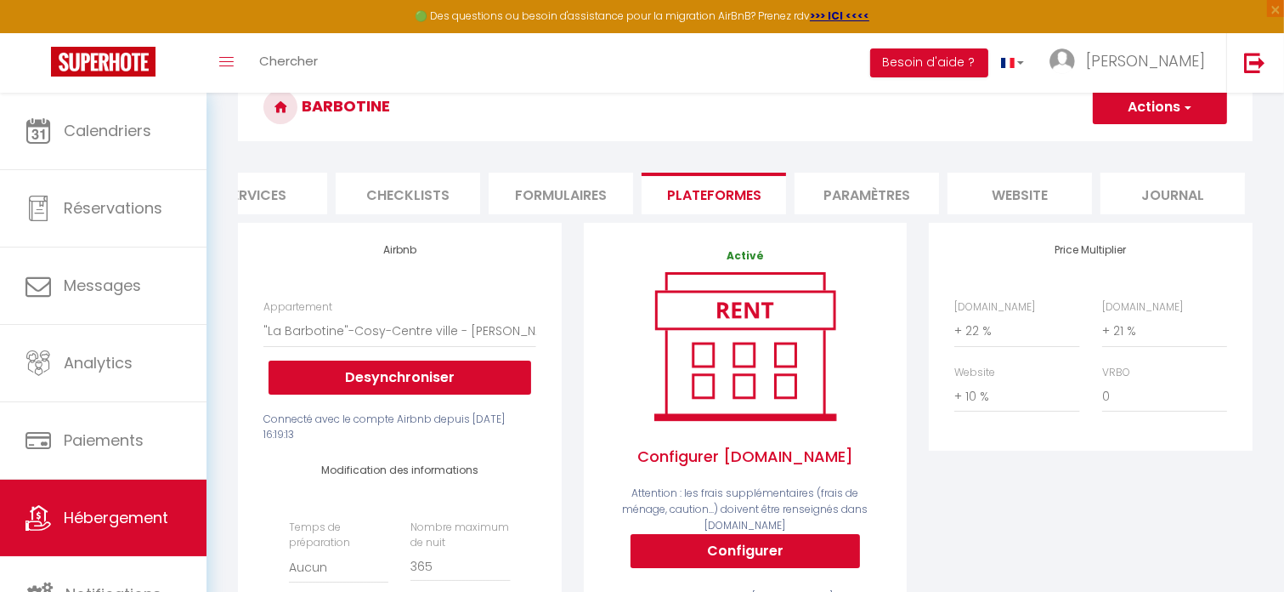
click at [881, 183] on li "Paramètres" at bounding box center [867, 194] width 145 height 42
select select
checkbox input "false"
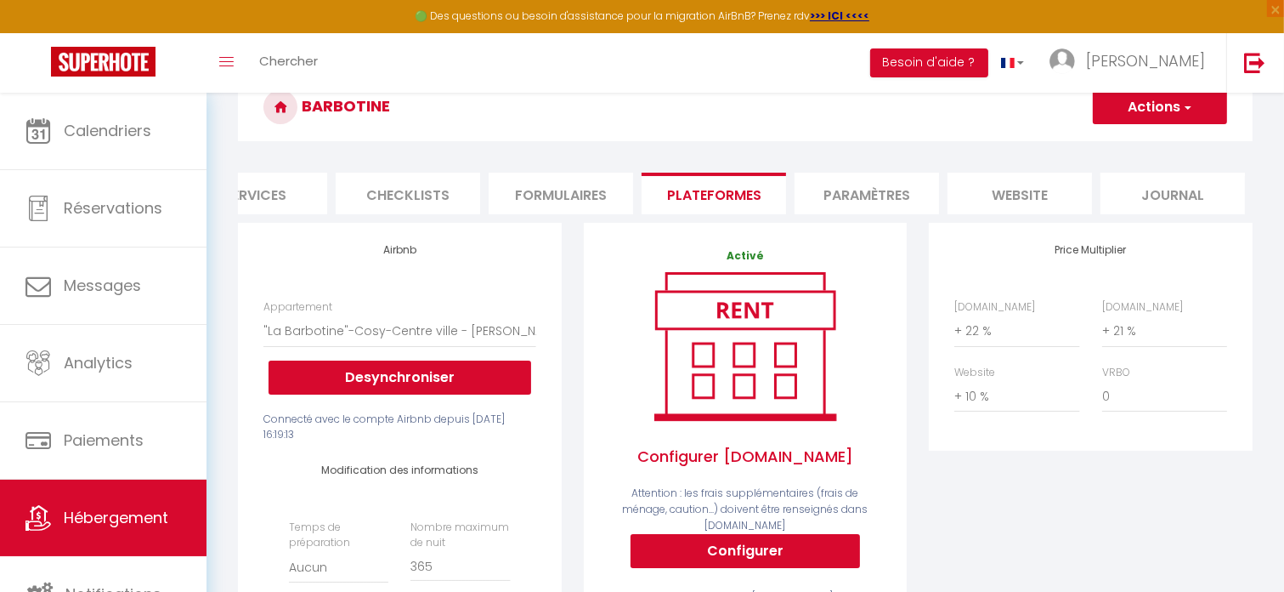
checkbox input "false"
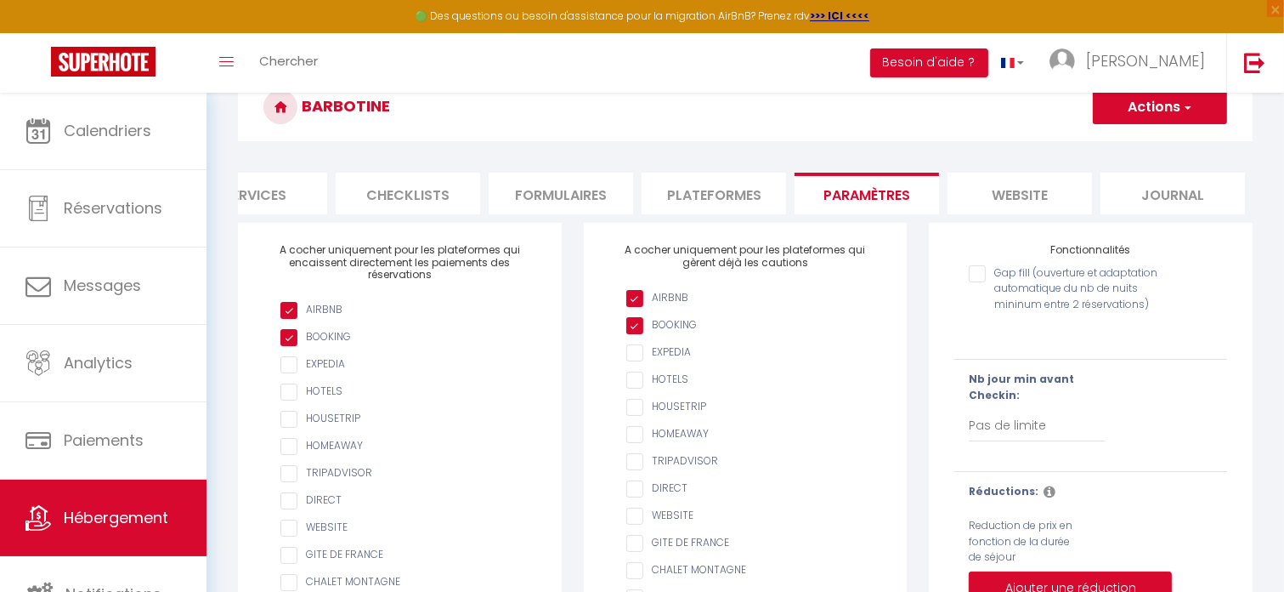
click at [1010, 201] on li "website" at bounding box center [1020, 194] width 145 height 42
select select
checkbox input "false"
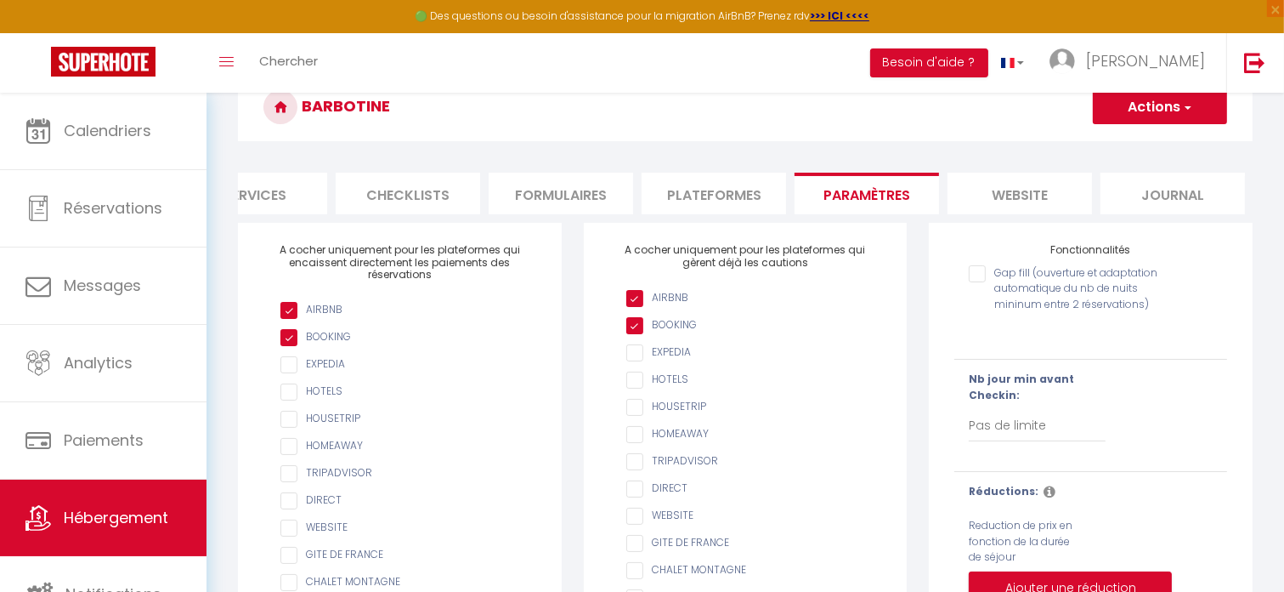
checkbox input "false"
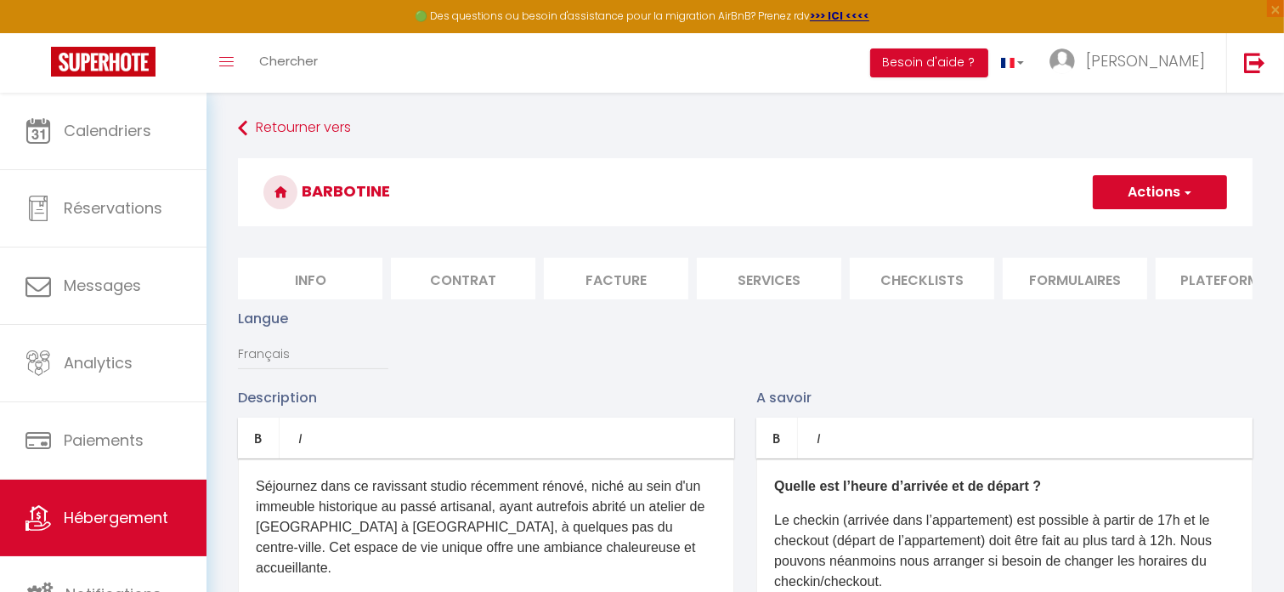
click at [286, 275] on li "Info" at bounding box center [310, 279] width 145 height 42
select select
checkbox input "false"
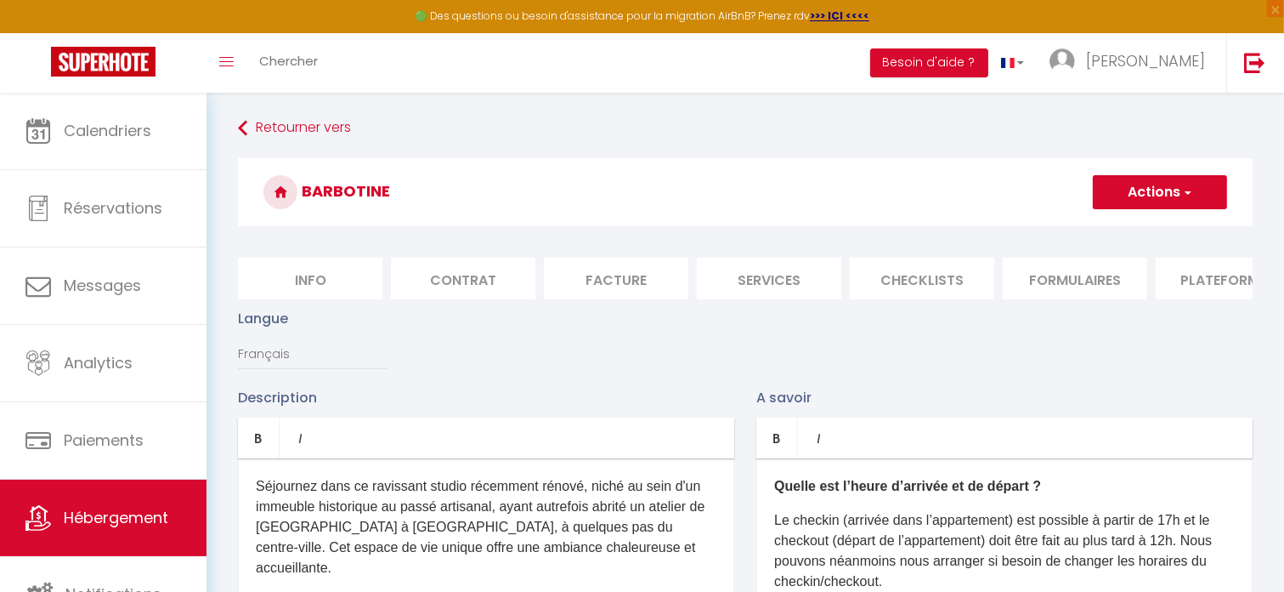
checkbox input "false"
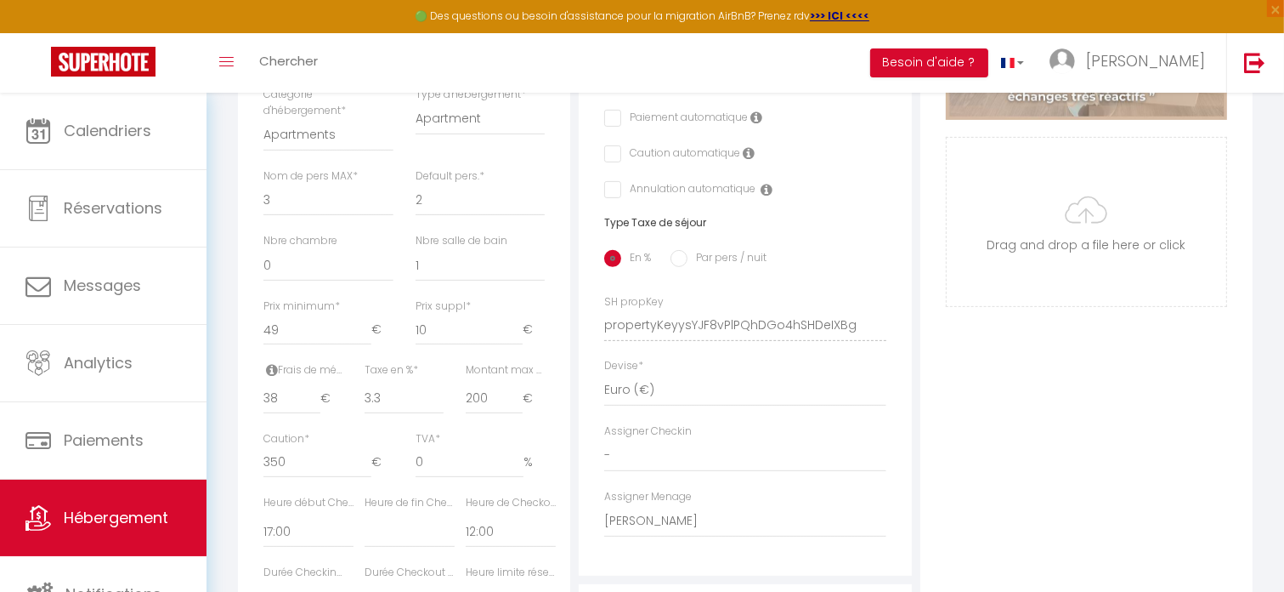
scroll to position [595, 0]
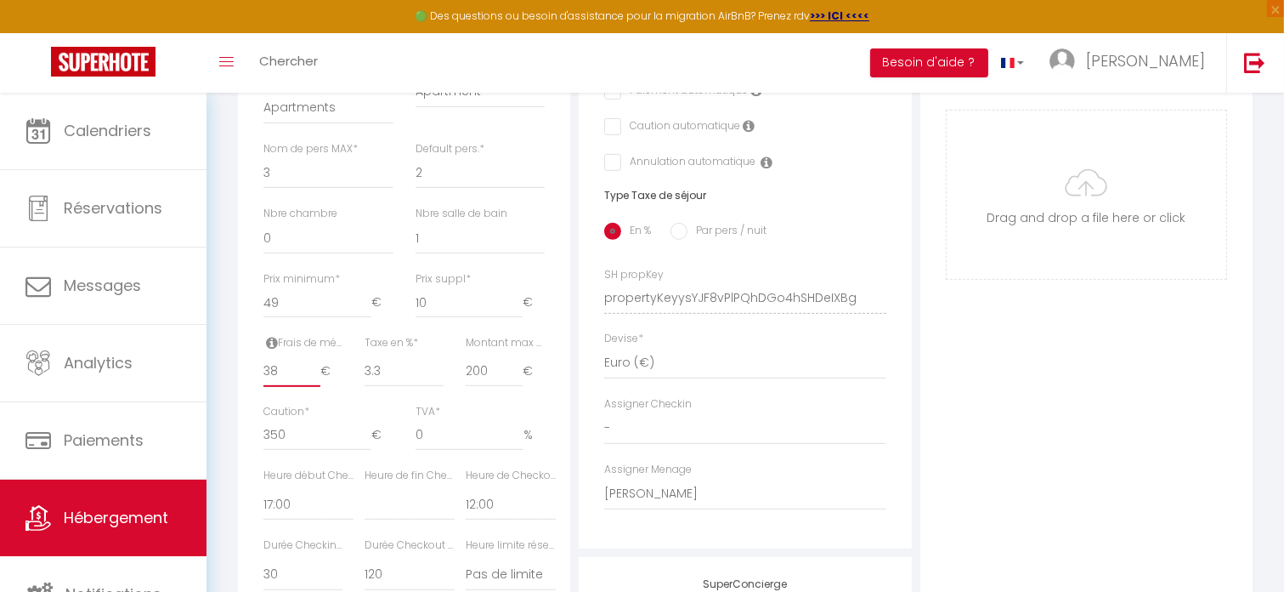
click at [282, 380] on input "38" at bounding box center [292, 371] width 57 height 31
type input "39"
click at [313, 383] on input "39" at bounding box center [292, 371] width 57 height 31
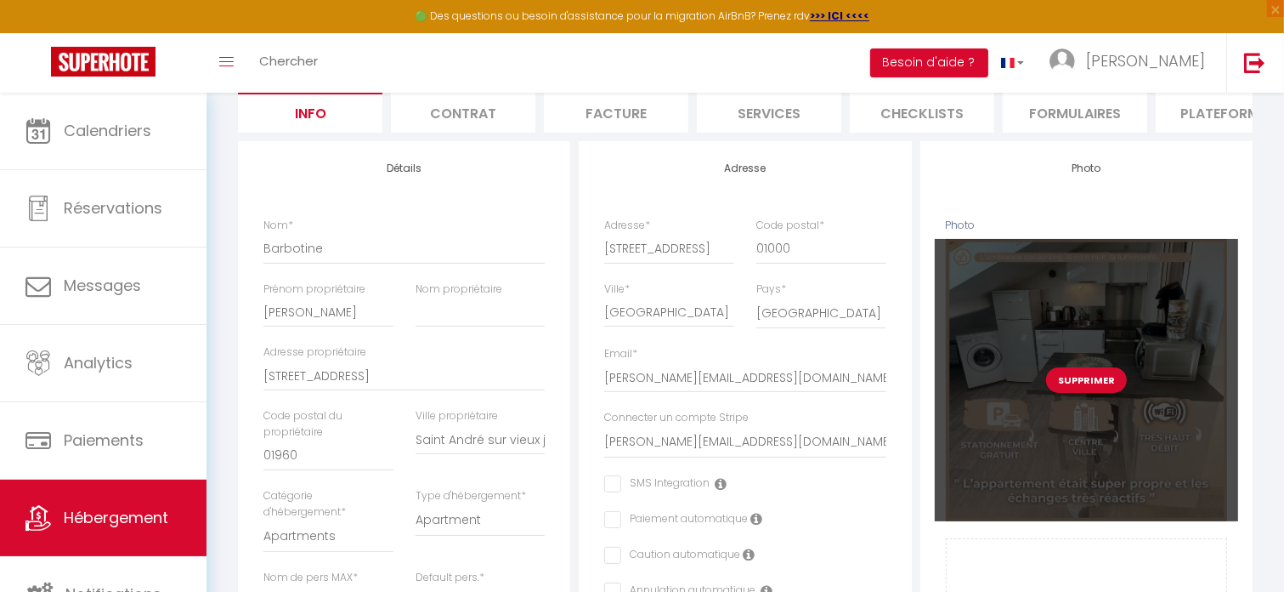
scroll to position [68, 0]
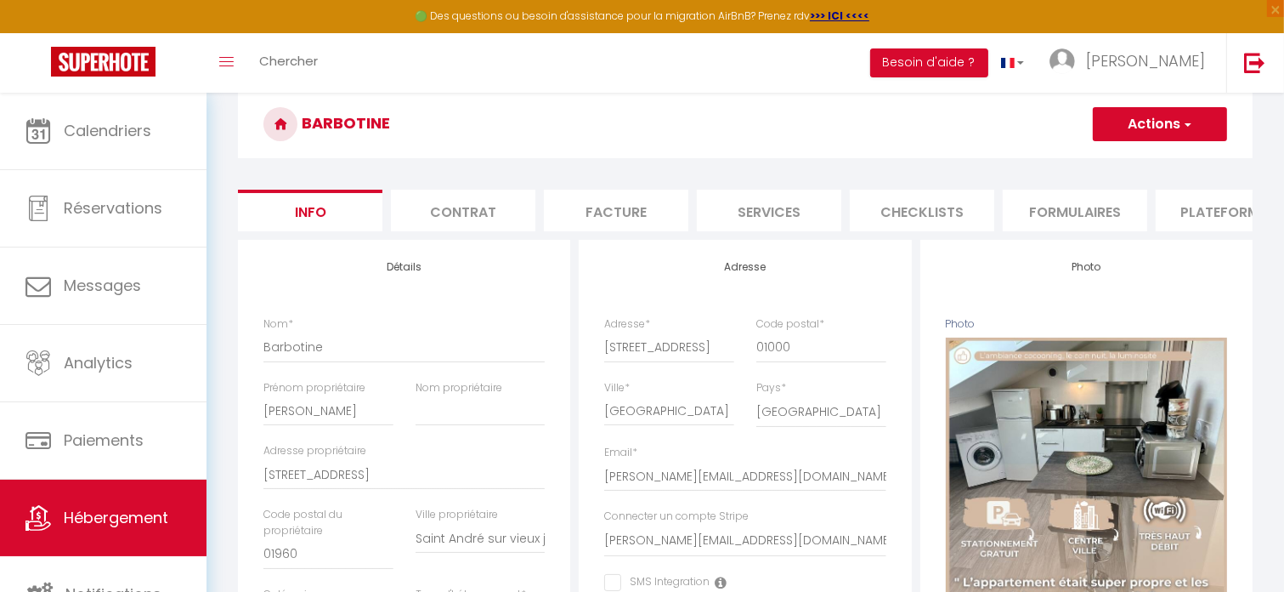
click at [1153, 127] on button "Actions" at bounding box center [1160, 124] width 134 height 34
click at [1099, 159] on input "Enregistrer" at bounding box center [1093, 161] width 63 height 17
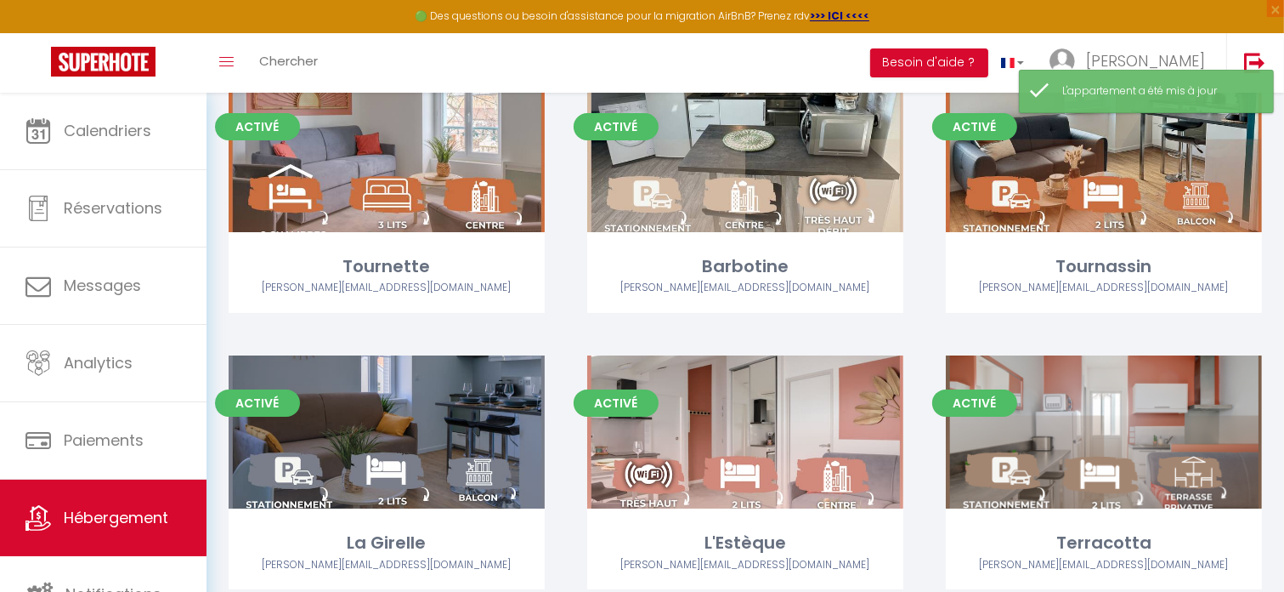
scroll to position [200, 0]
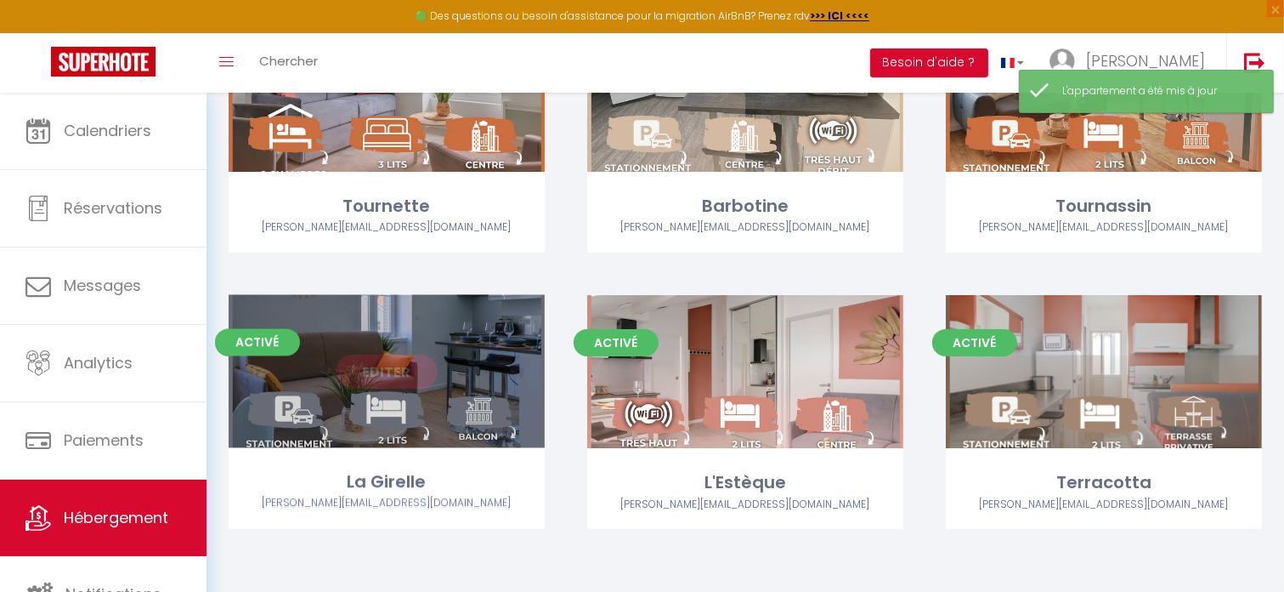
click at [388, 373] on link "Editer" at bounding box center [387, 371] width 102 height 34
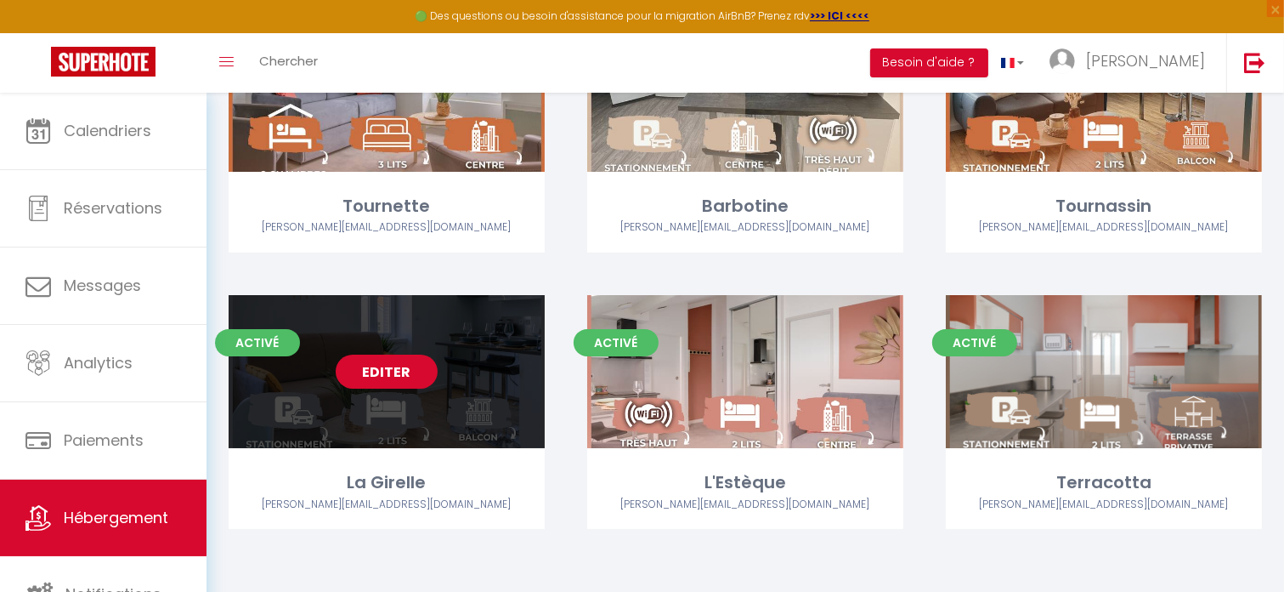
click at [391, 368] on link "Editer" at bounding box center [387, 371] width 102 height 34
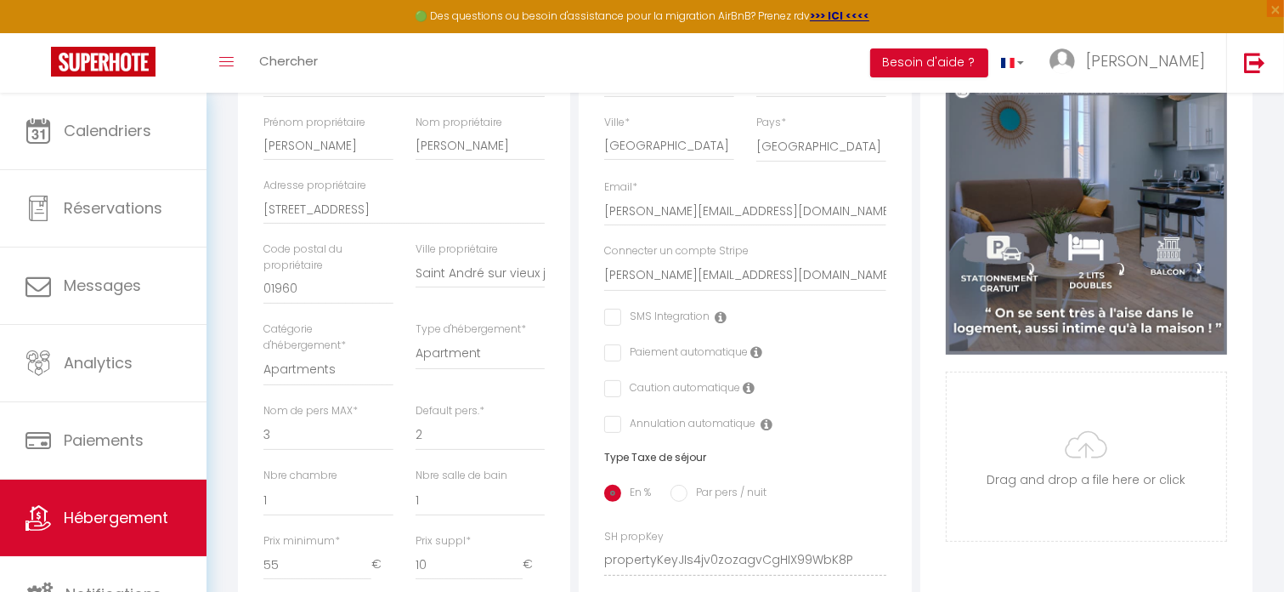
scroll to position [510, 0]
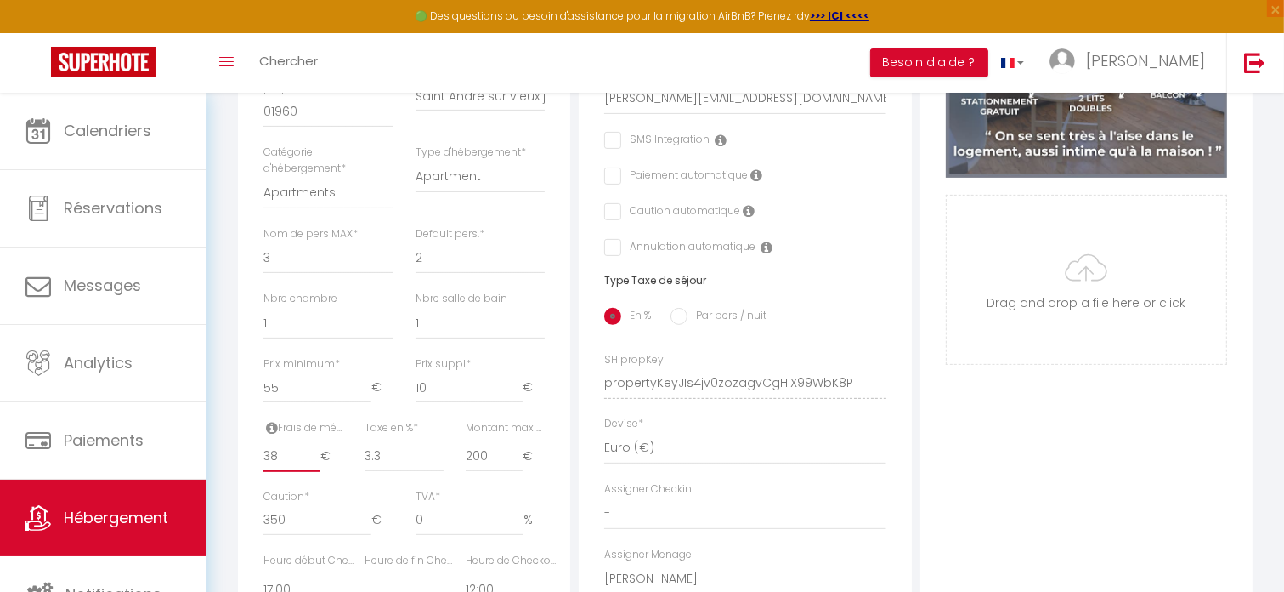
click at [305, 470] on input "38" at bounding box center [292, 456] width 57 height 31
click at [313, 462] on input "39" at bounding box center [292, 456] width 57 height 31
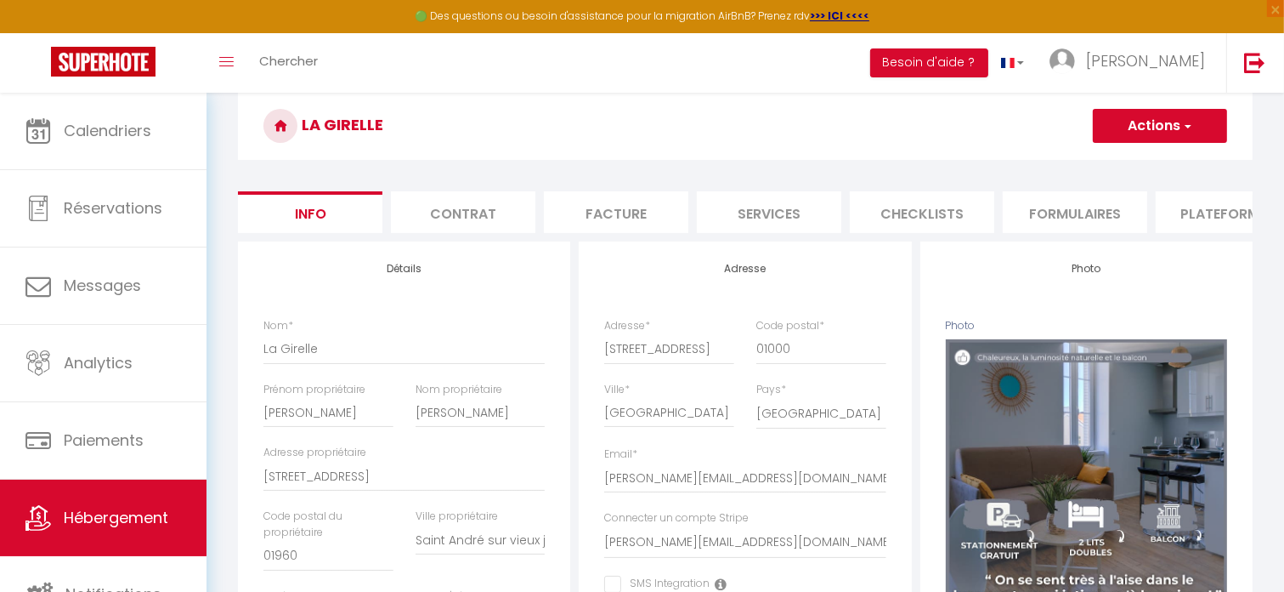
scroll to position [0, 0]
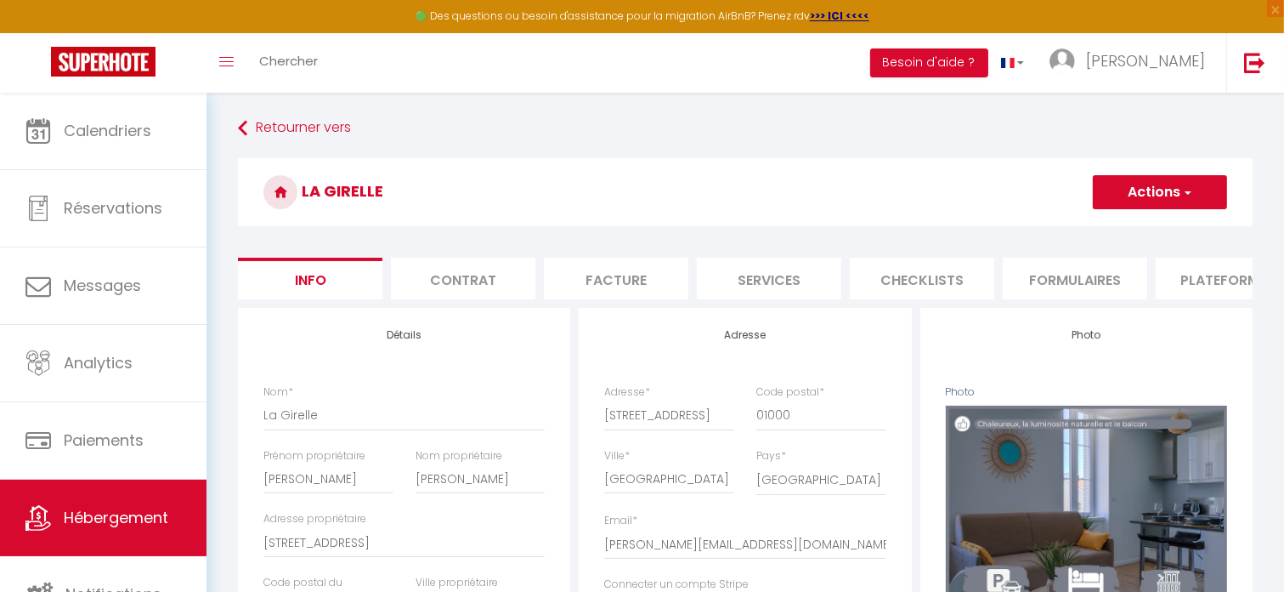
click at [1147, 197] on button "Actions" at bounding box center [1160, 192] width 134 height 34
click at [1089, 228] on input "Enregistrer" at bounding box center [1093, 229] width 63 height 17
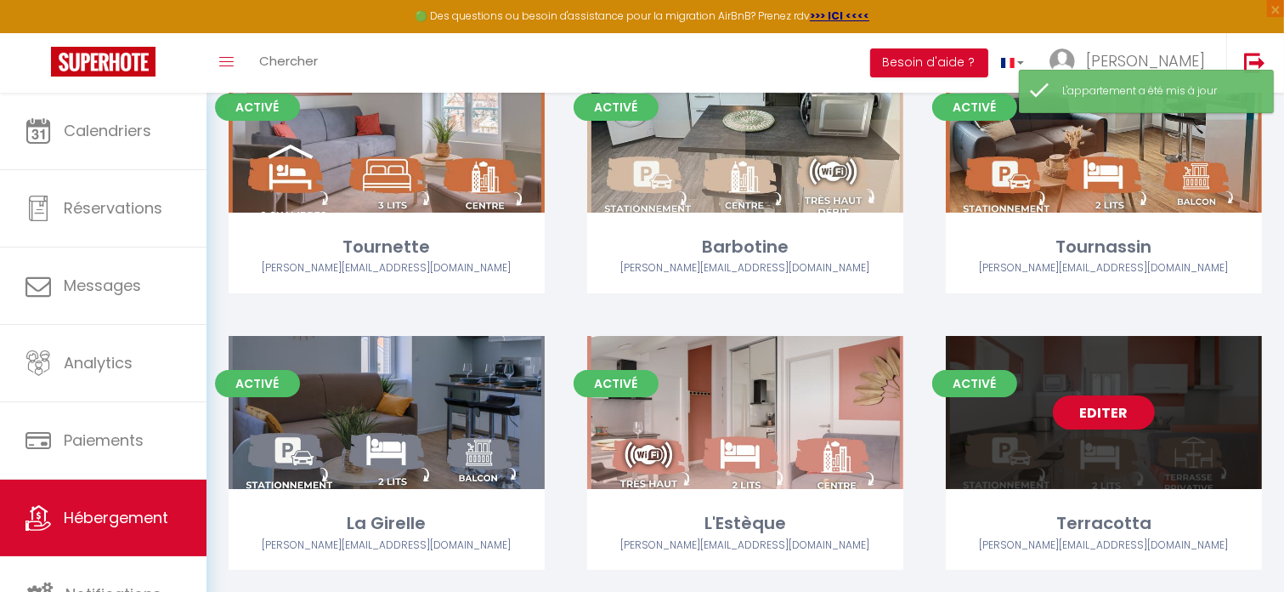
scroll to position [170, 0]
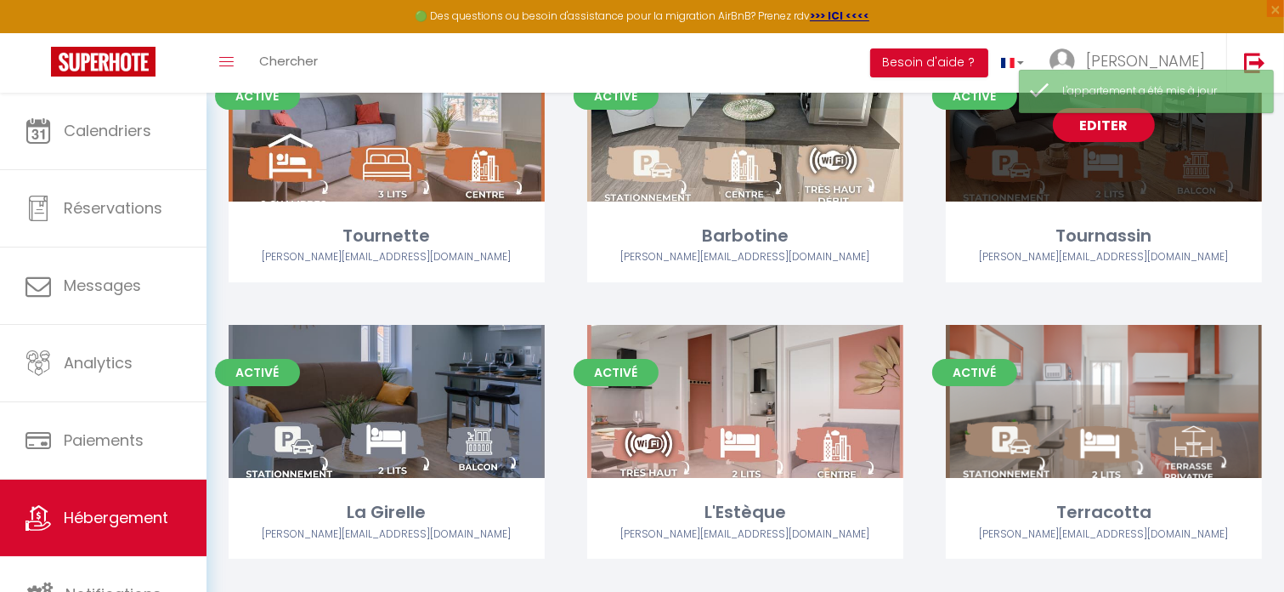
click at [1086, 128] on link "Editer" at bounding box center [1104, 125] width 102 height 34
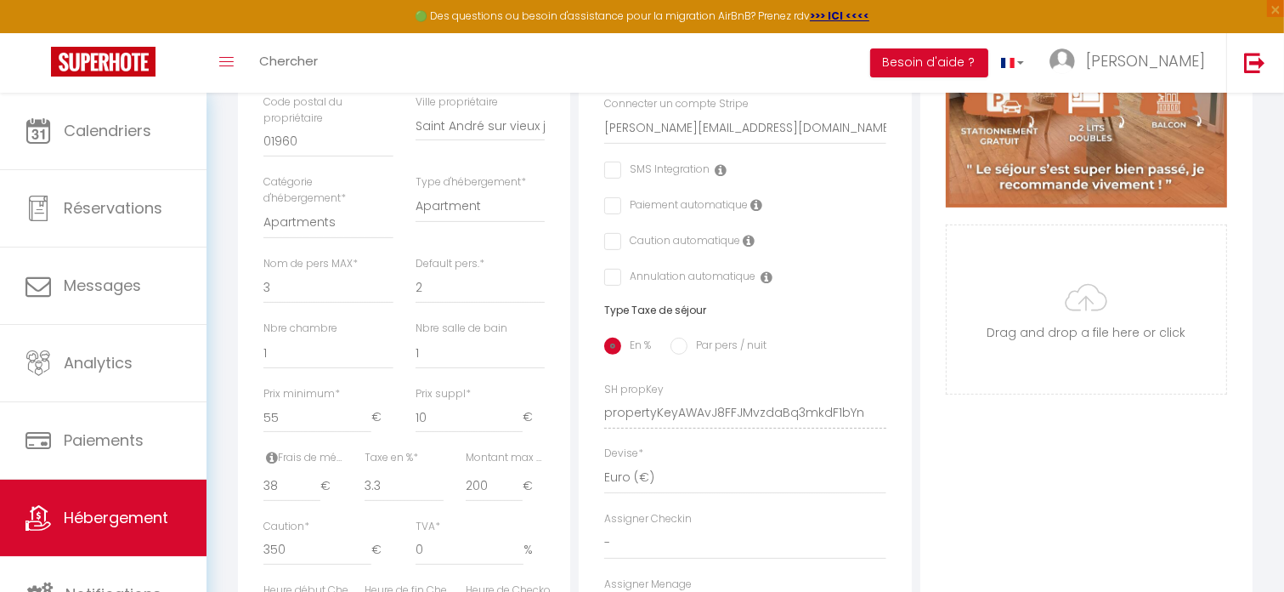
scroll to position [510, 0]
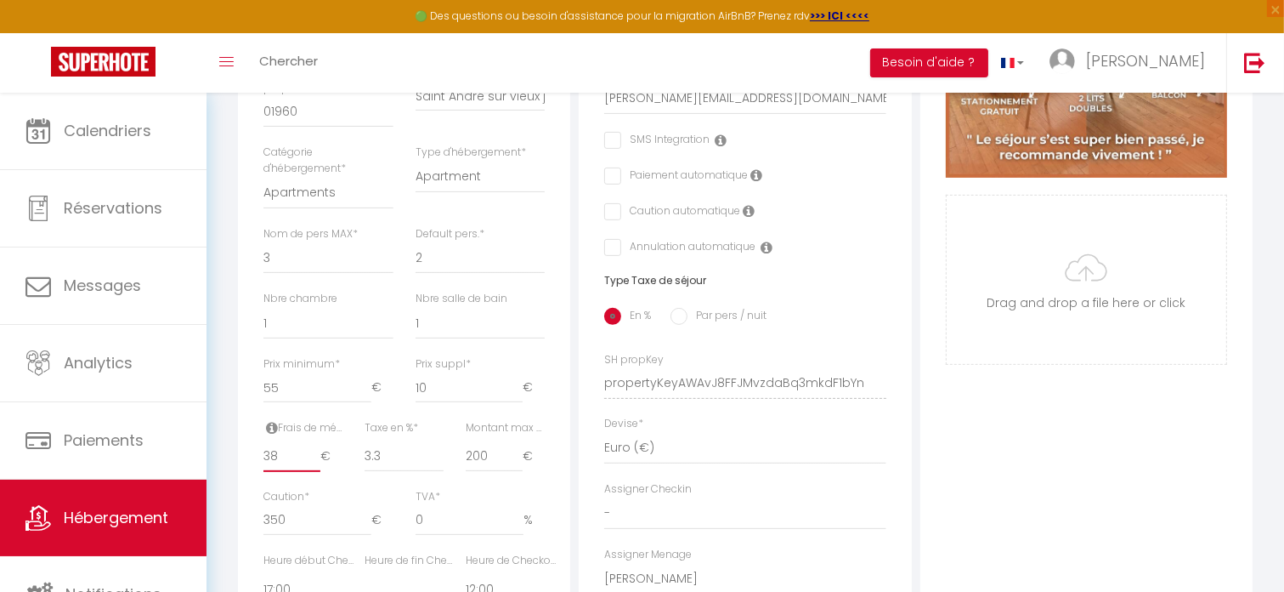
click at [306, 469] on input "38" at bounding box center [292, 456] width 57 height 31
click at [315, 458] on input "38" at bounding box center [292, 456] width 57 height 31
click at [316, 464] on input "39" at bounding box center [292, 456] width 57 height 31
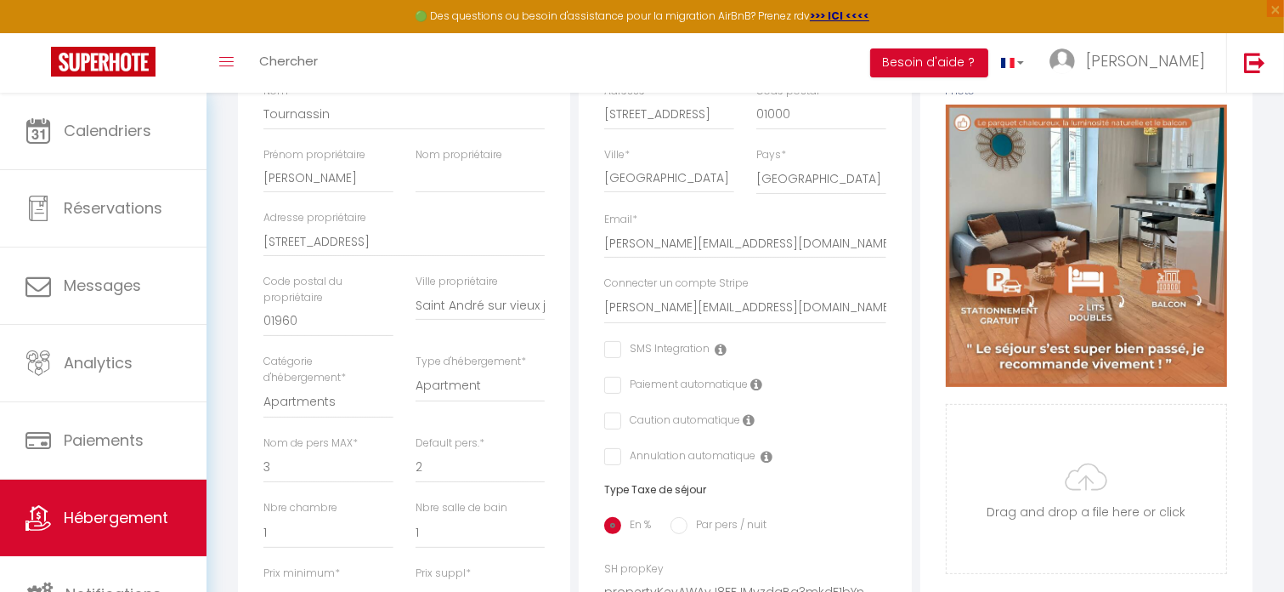
scroll to position [72, 0]
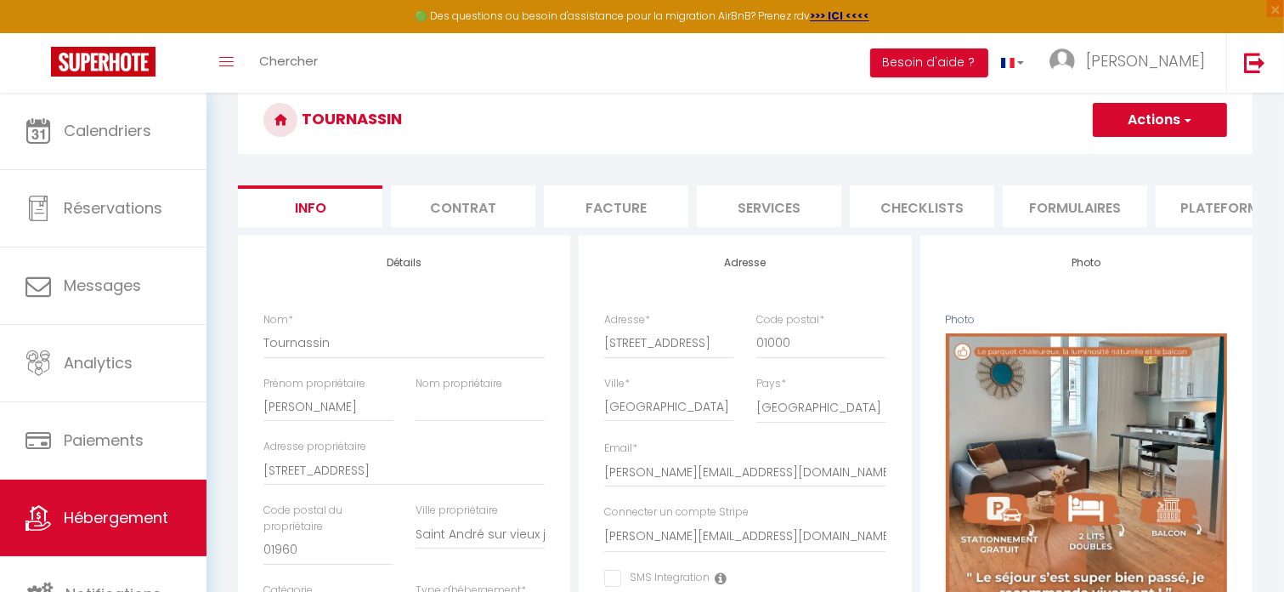
click at [1132, 122] on button "Actions" at bounding box center [1160, 120] width 134 height 34
click at [1108, 159] on input "Enregistrer" at bounding box center [1093, 157] width 63 height 17
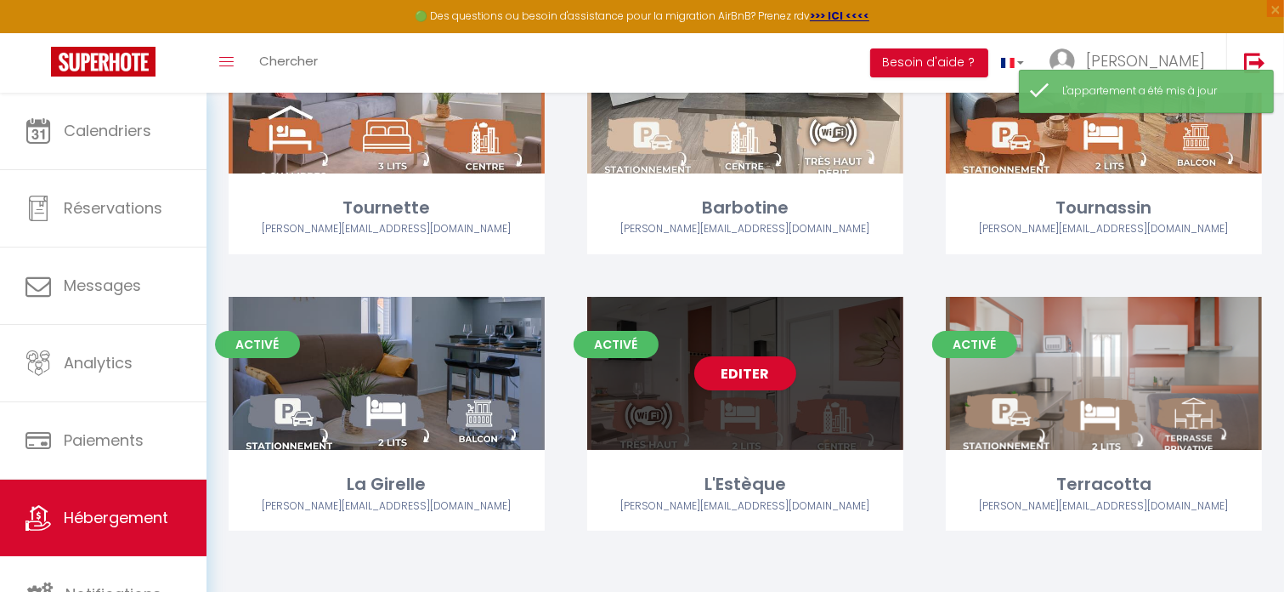
scroll to position [200, 0]
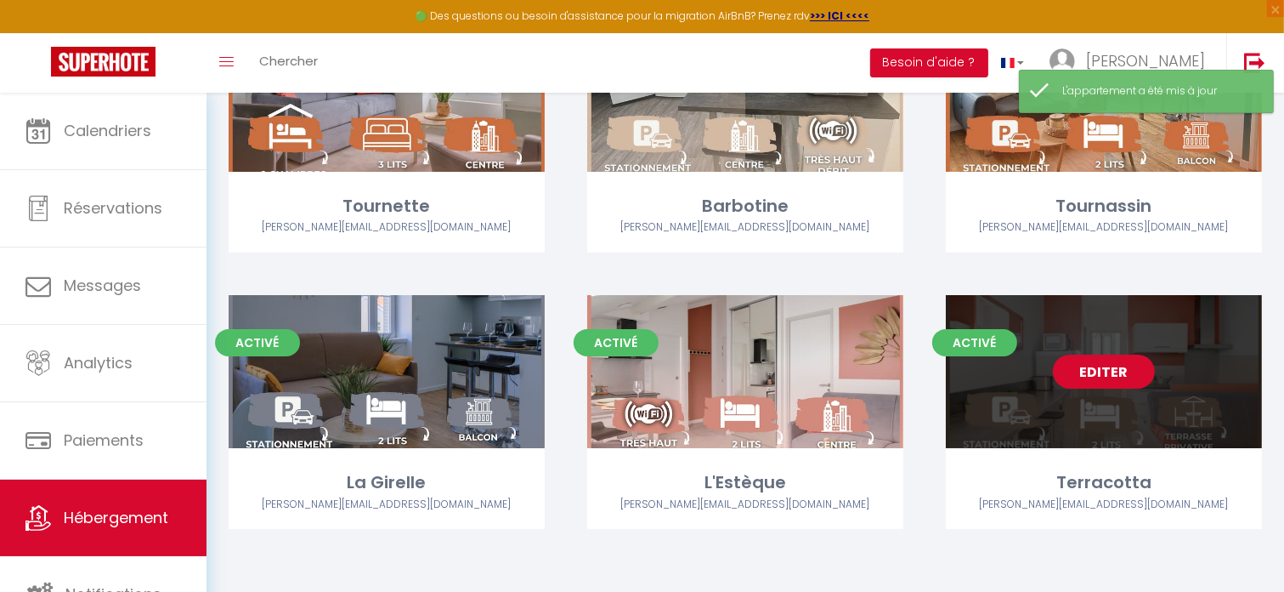
click at [1112, 368] on link "Editer" at bounding box center [1104, 371] width 102 height 34
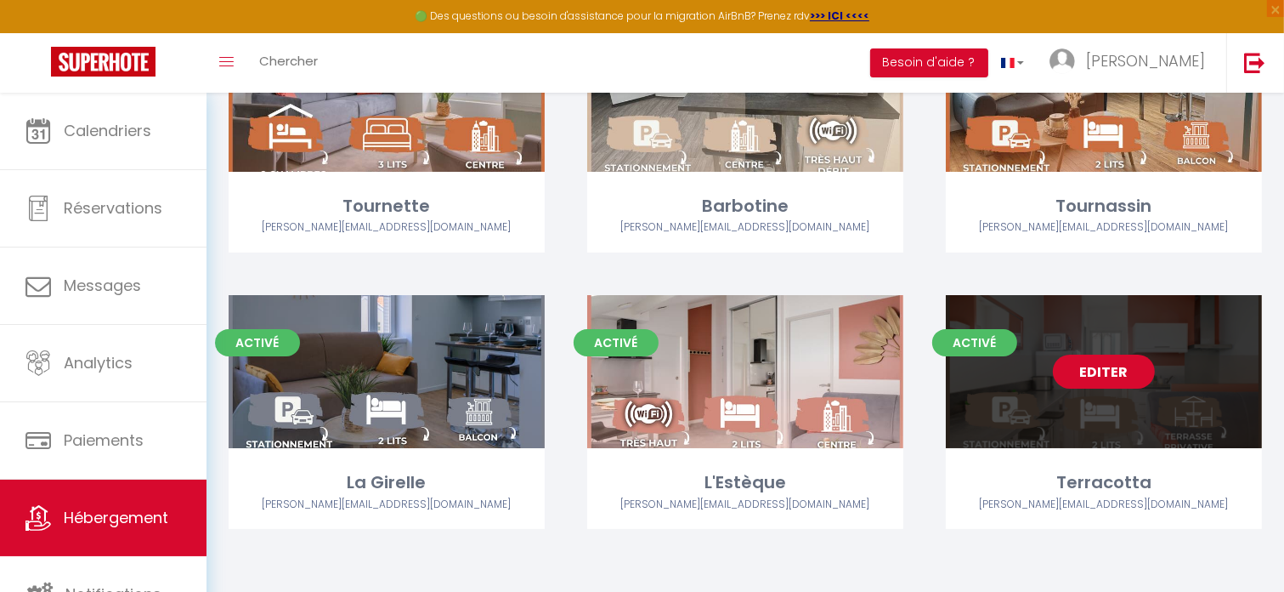
click at [1099, 373] on link "Editer" at bounding box center [1104, 371] width 102 height 34
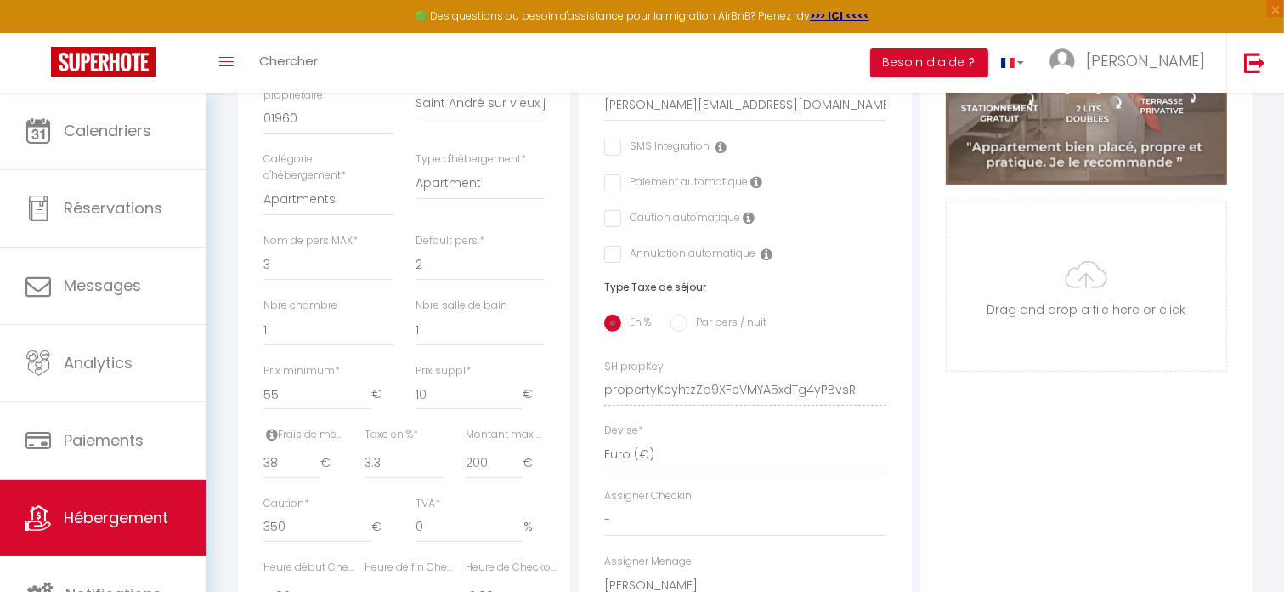
scroll to position [595, 0]
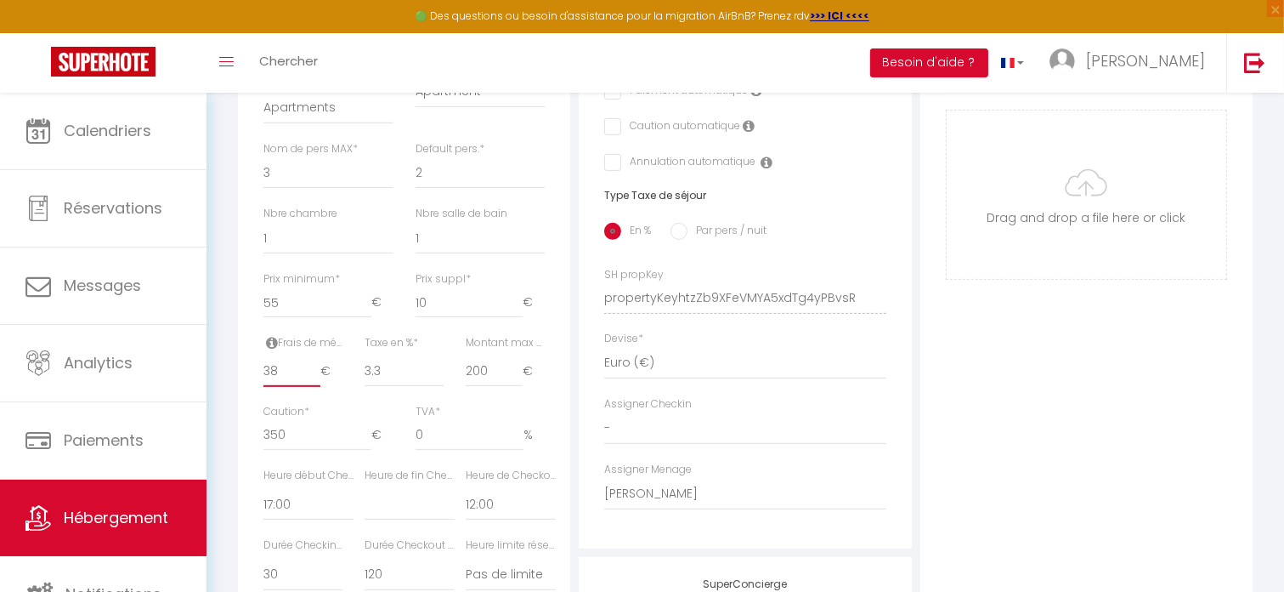
click at [303, 387] on input "38" at bounding box center [292, 371] width 57 height 31
click at [316, 381] on input "39" at bounding box center [292, 371] width 57 height 31
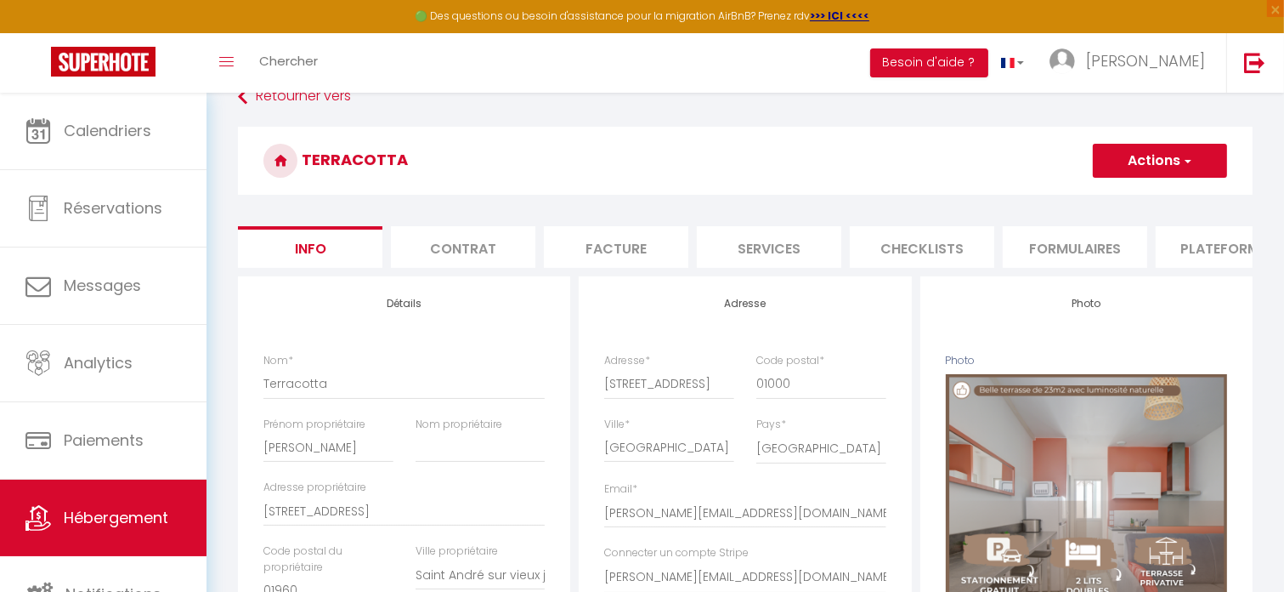
scroll to position [0, 0]
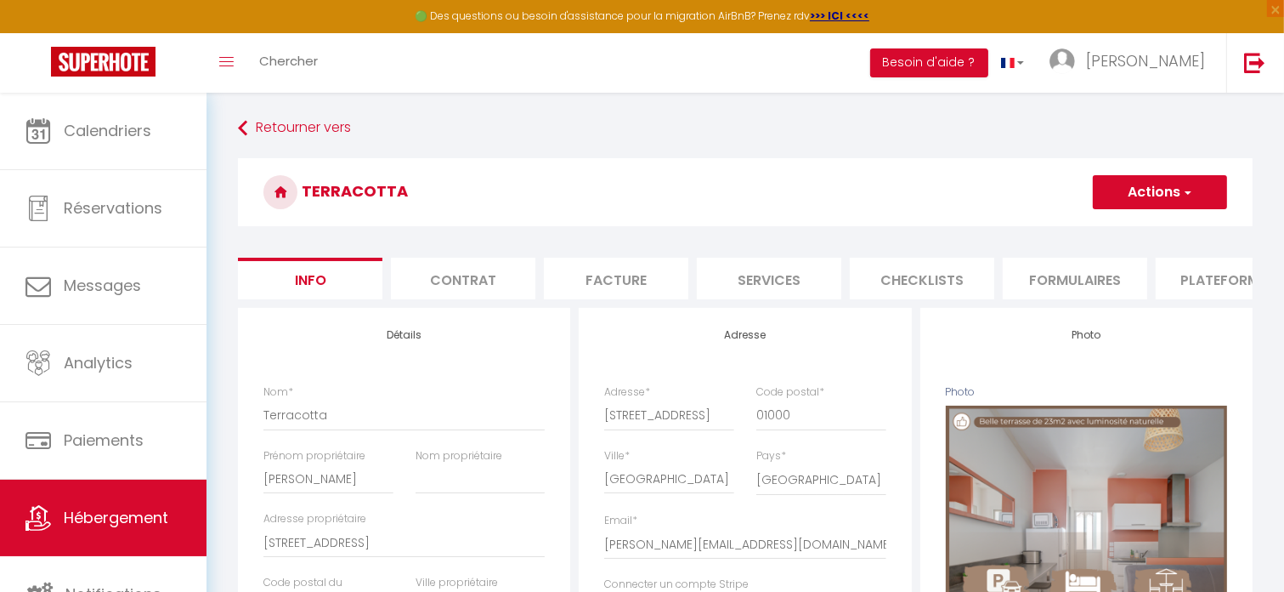
click at [1125, 185] on button "Actions" at bounding box center [1160, 192] width 134 height 34
click at [1108, 230] on input "Enregistrer" at bounding box center [1093, 229] width 63 height 17
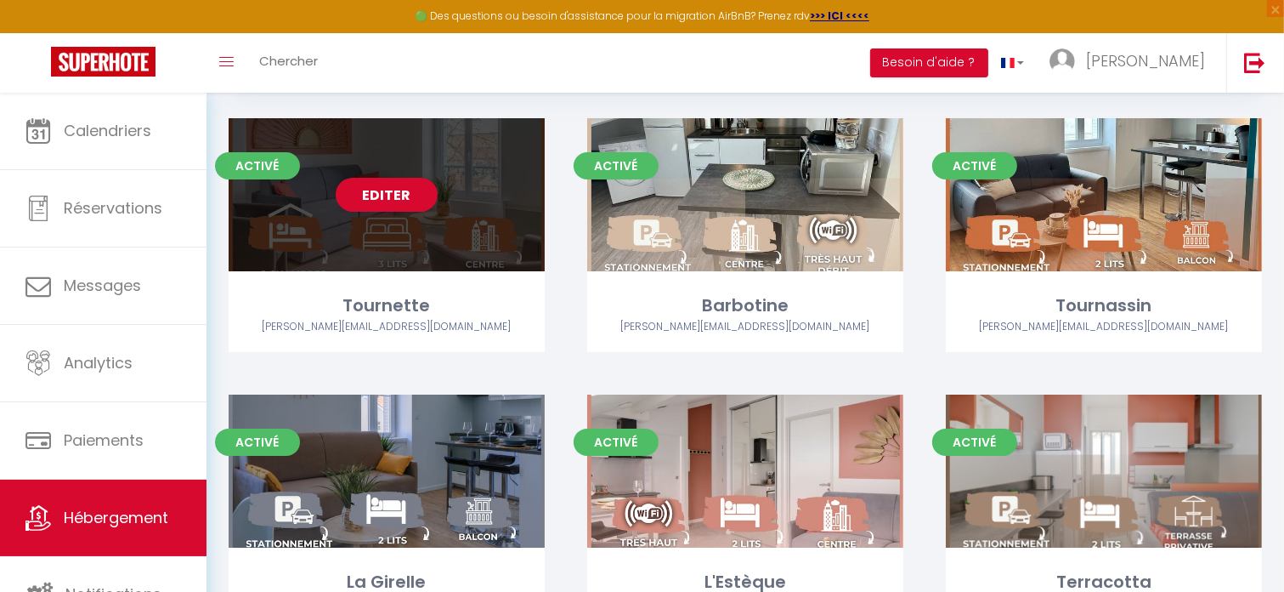
scroll to position [30, 0]
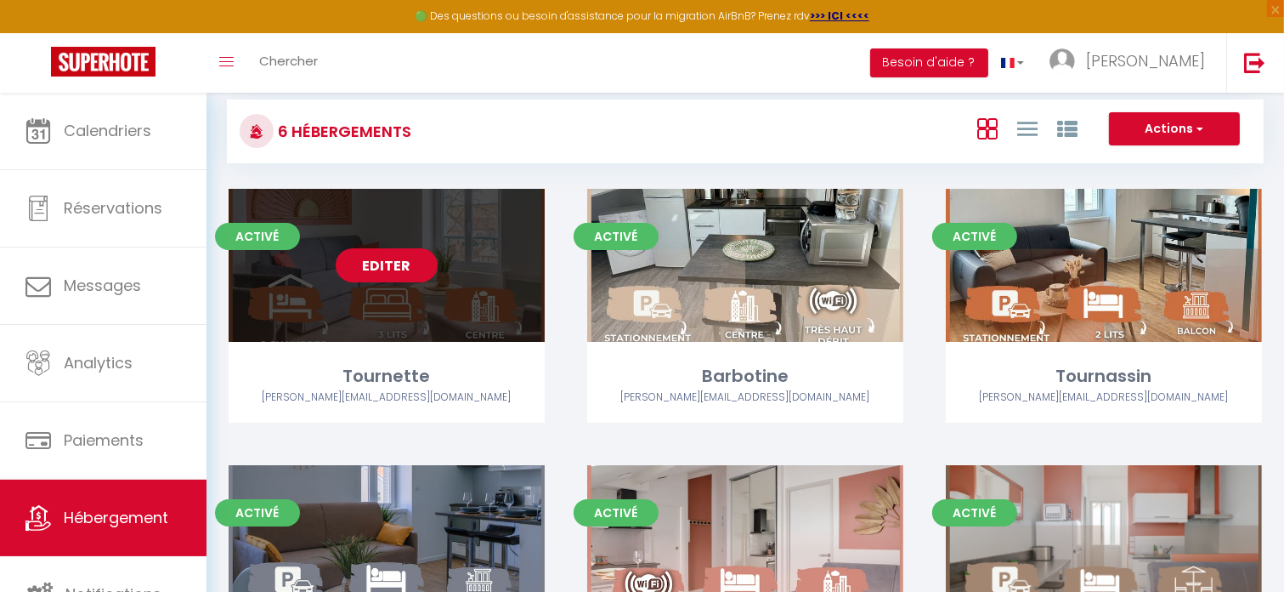
click at [406, 264] on link "Editer" at bounding box center [387, 265] width 102 height 34
click at [380, 258] on link "Editer" at bounding box center [387, 265] width 102 height 34
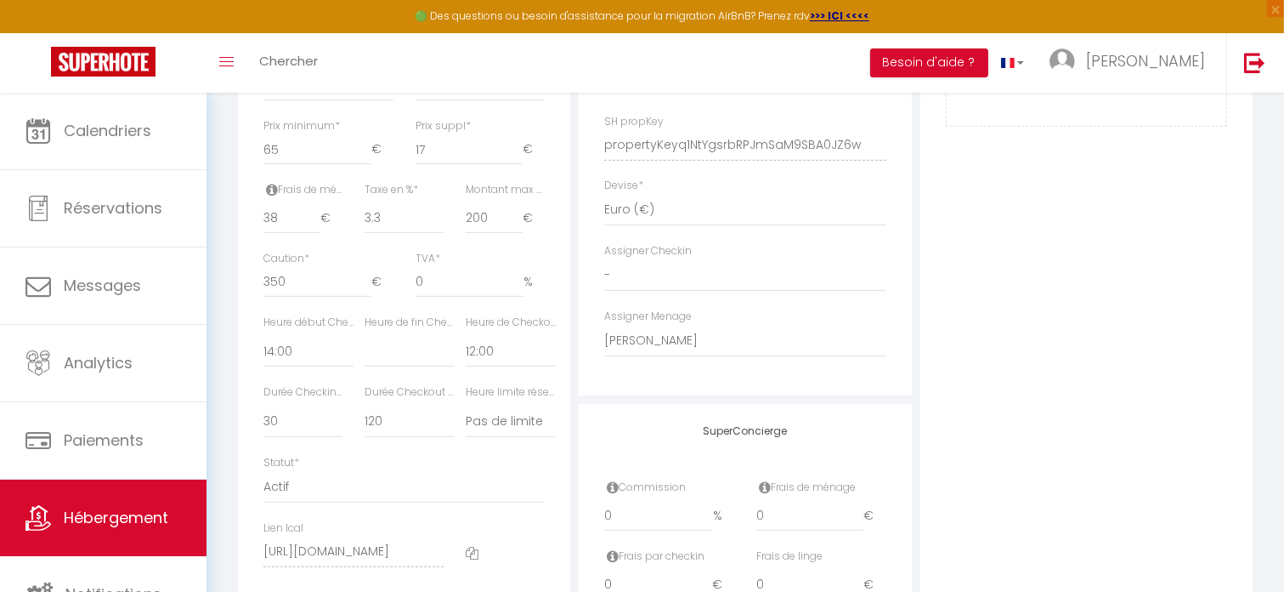
scroll to position [663, 0]
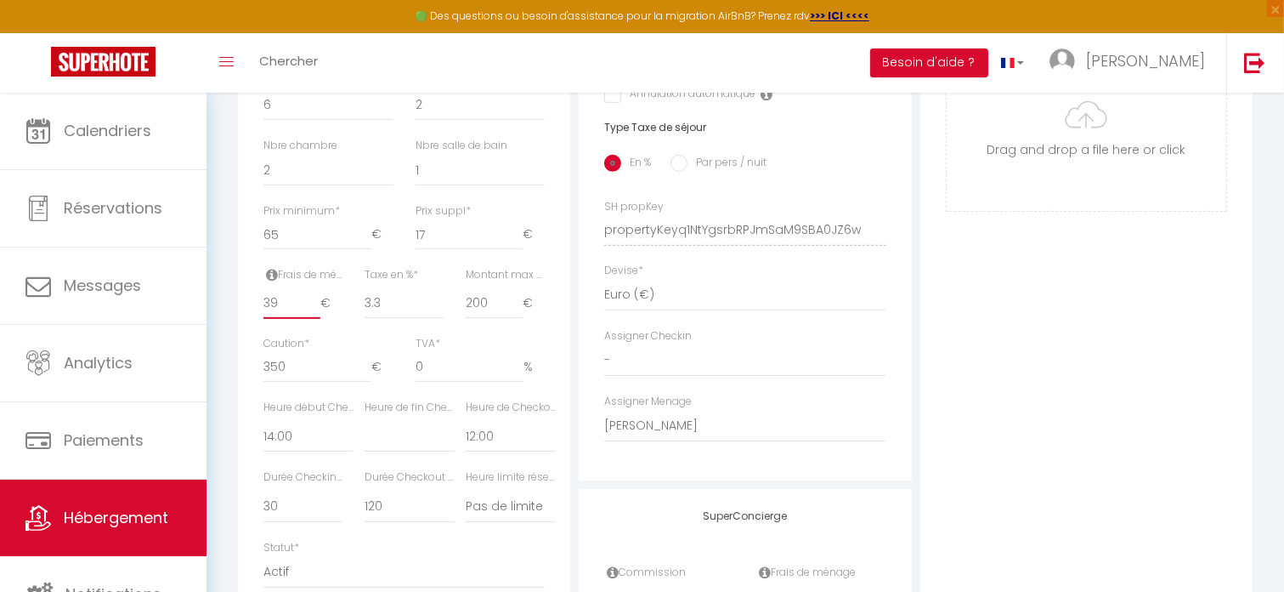
click at [315, 312] on input "39" at bounding box center [292, 303] width 57 height 31
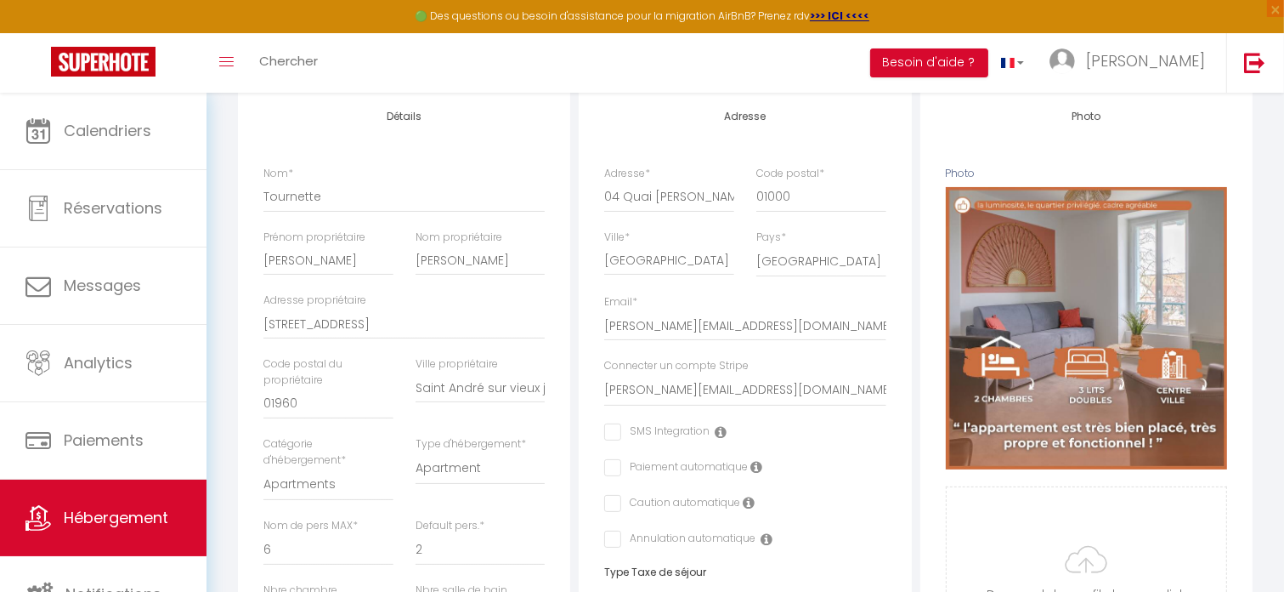
scroll to position [68, 0]
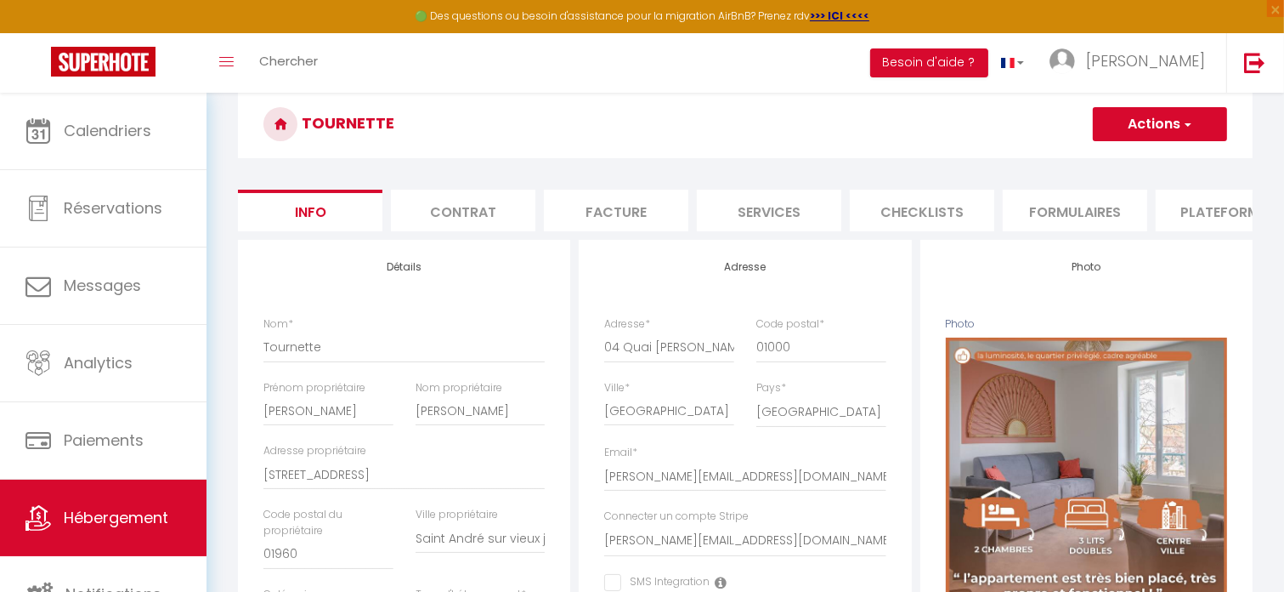
click at [1167, 125] on button "Actions" at bounding box center [1160, 124] width 134 height 34
click at [1127, 156] on link "Enregistrer" at bounding box center [1136, 161] width 182 height 22
click at [1163, 126] on button "Actions" at bounding box center [1160, 124] width 134 height 34
click at [1117, 157] on input "Enregistrer" at bounding box center [1093, 161] width 63 height 17
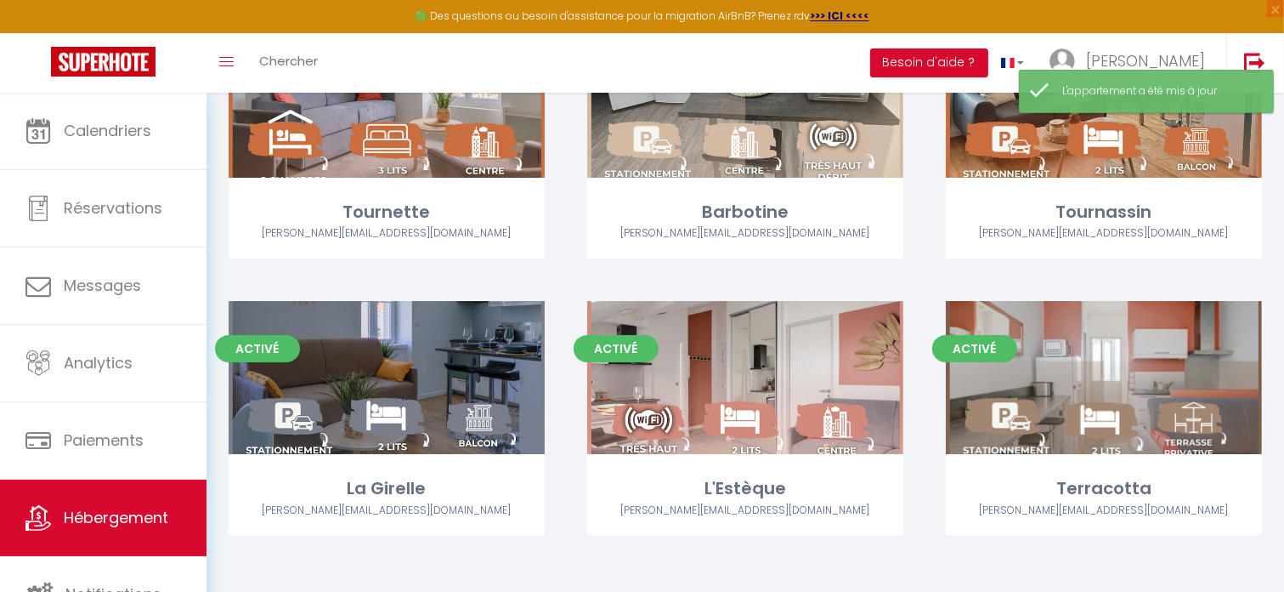
scroll to position [200, 0]
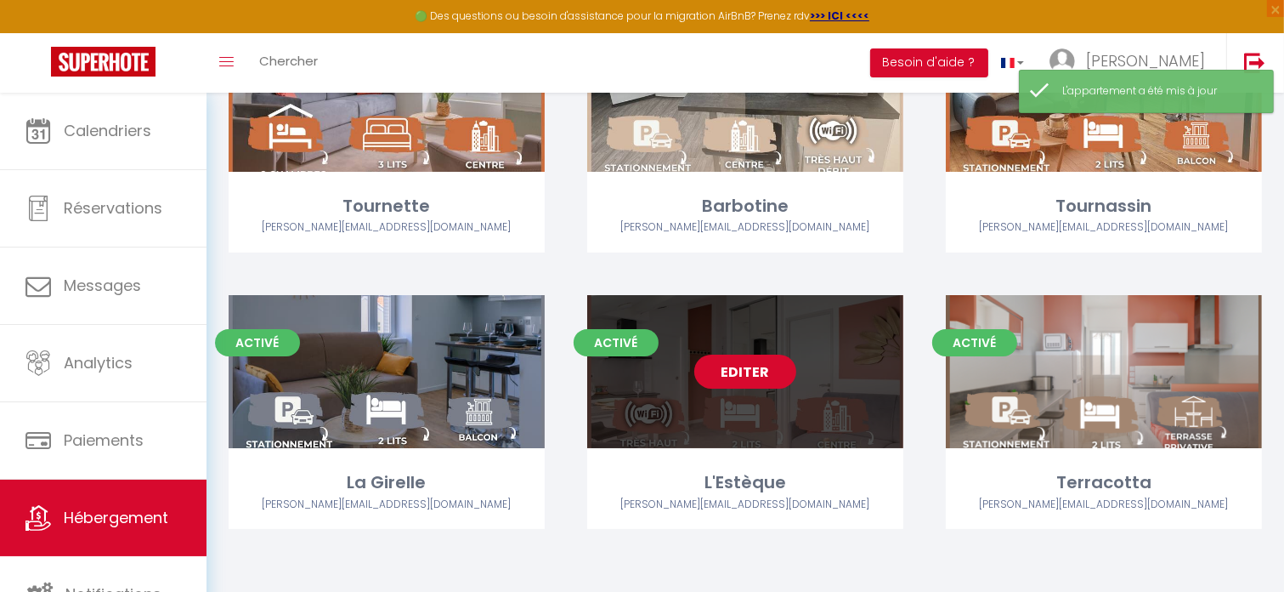
click at [759, 369] on link "Editer" at bounding box center [745, 371] width 102 height 34
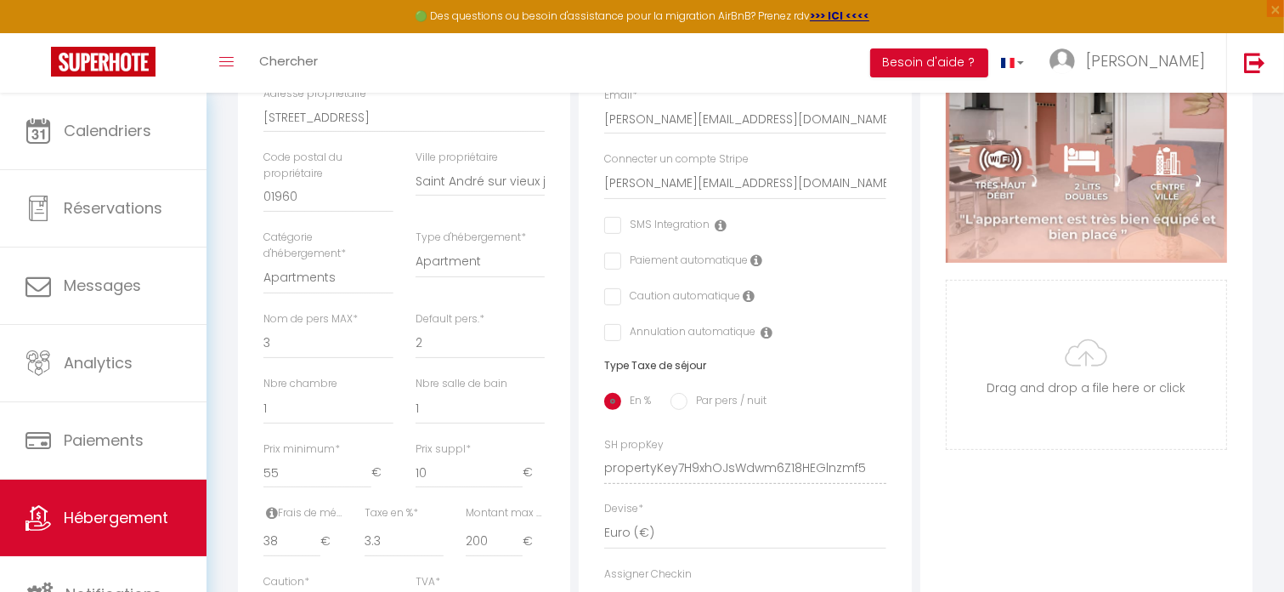
scroll to position [595, 0]
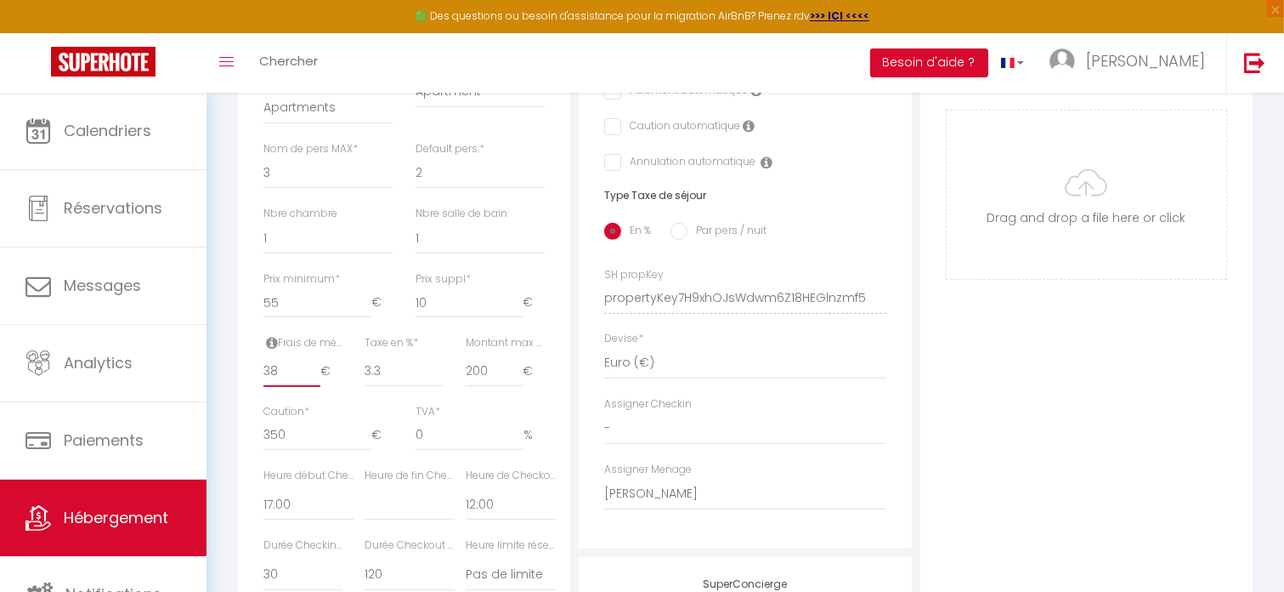
click at [279, 387] on input "38" at bounding box center [292, 371] width 57 height 31
click at [313, 383] on input "39" at bounding box center [292, 371] width 57 height 31
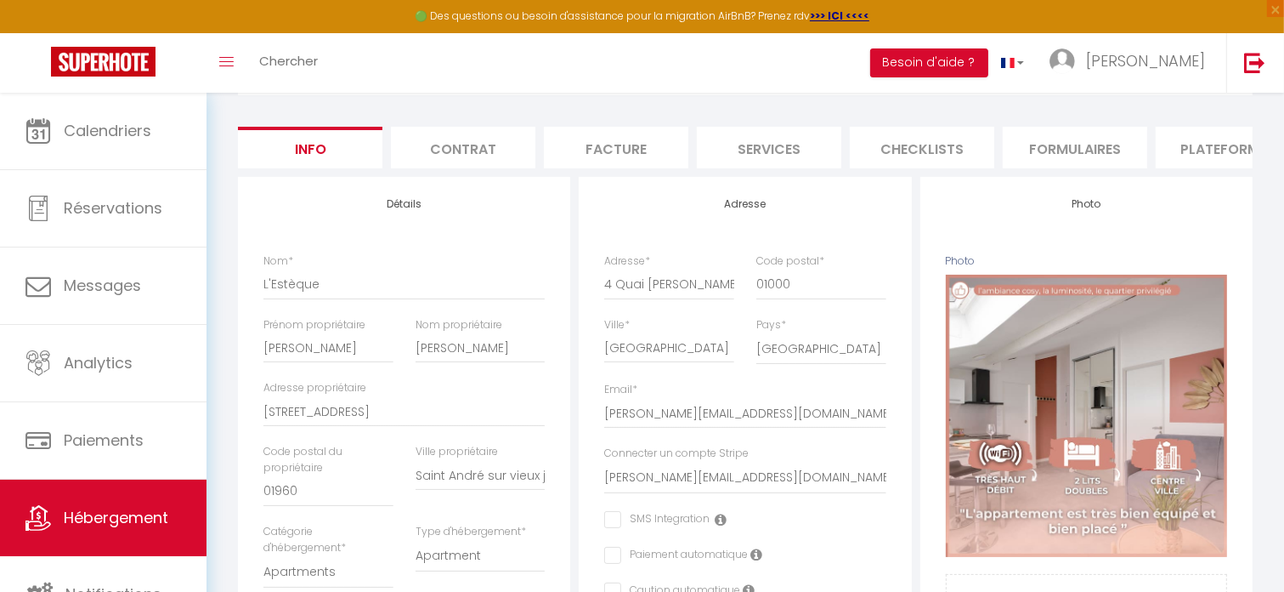
scroll to position [0, 0]
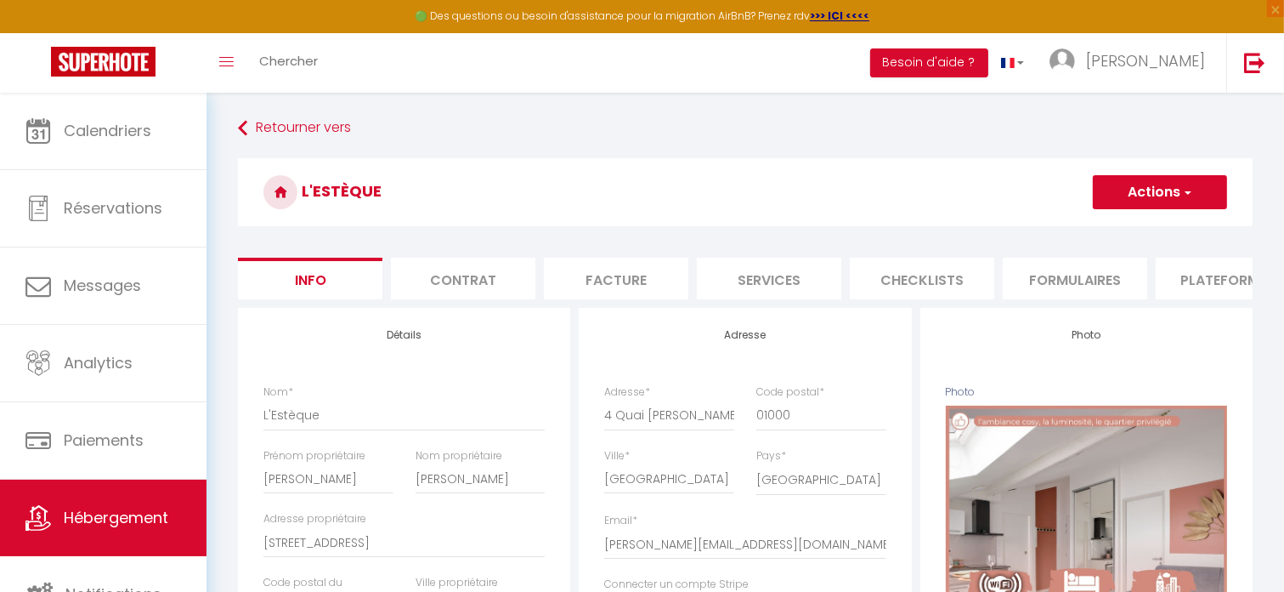
click at [1161, 183] on button "Actions" at bounding box center [1160, 192] width 134 height 34
click at [1122, 223] on input "Enregistrer" at bounding box center [1093, 229] width 63 height 17
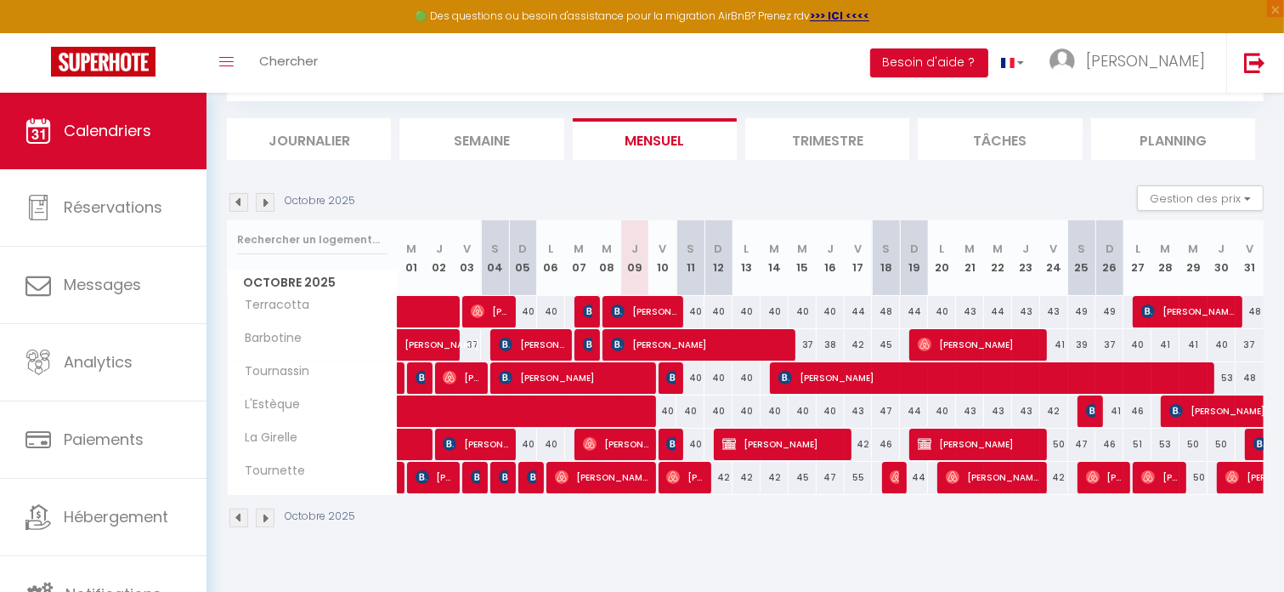
scroll to position [92, 0]
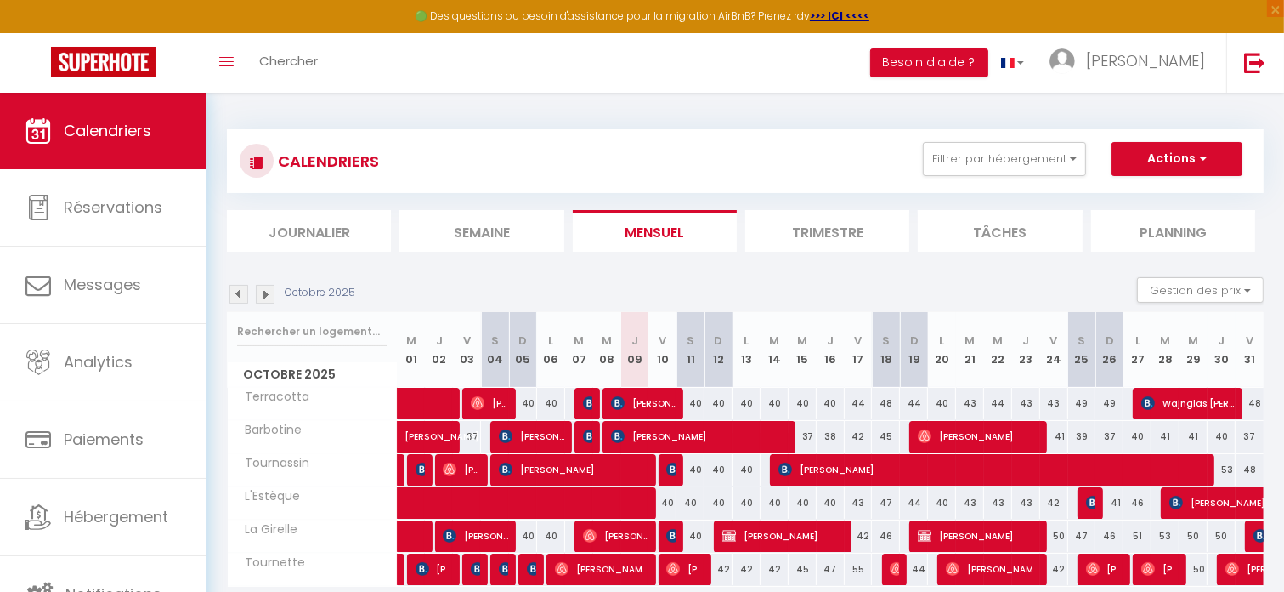
click at [240, 294] on img at bounding box center [239, 294] width 19 height 19
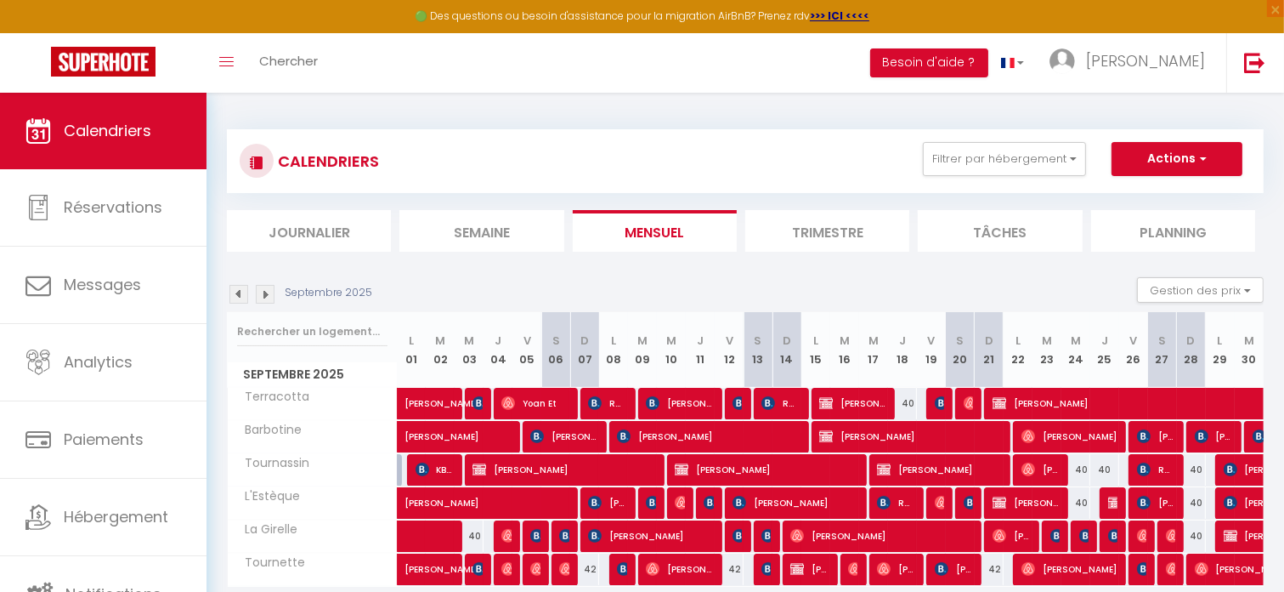
click at [265, 299] on img at bounding box center [265, 294] width 19 height 19
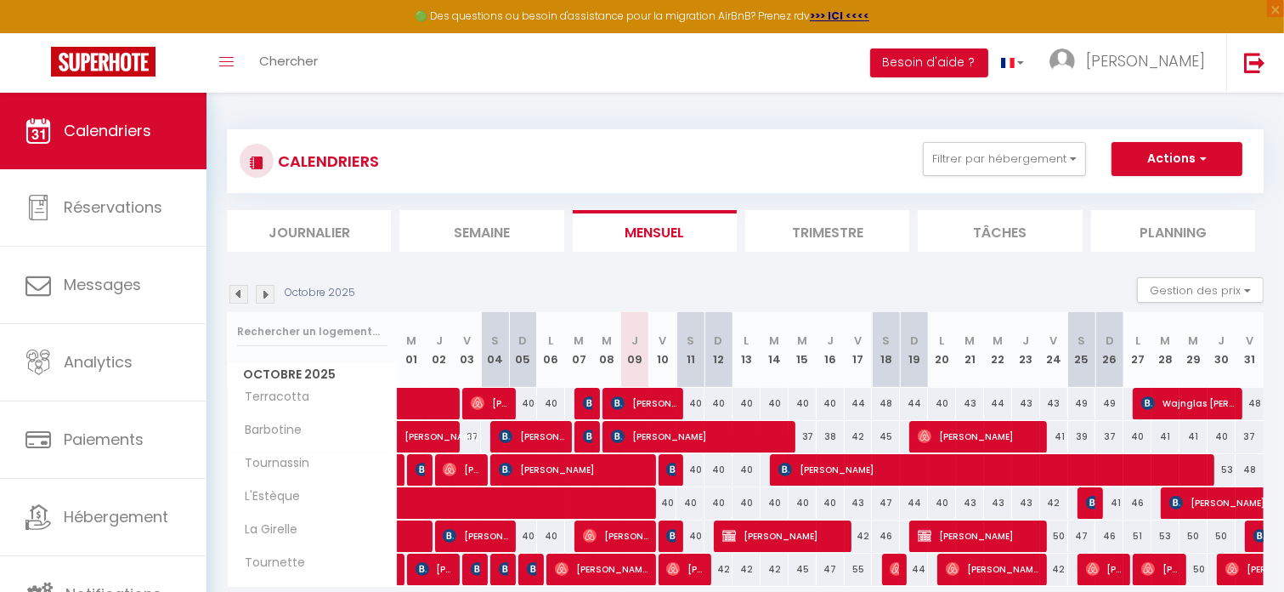
click at [240, 292] on img at bounding box center [239, 294] width 19 height 19
